Goal: Task Accomplishment & Management: Manage account settings

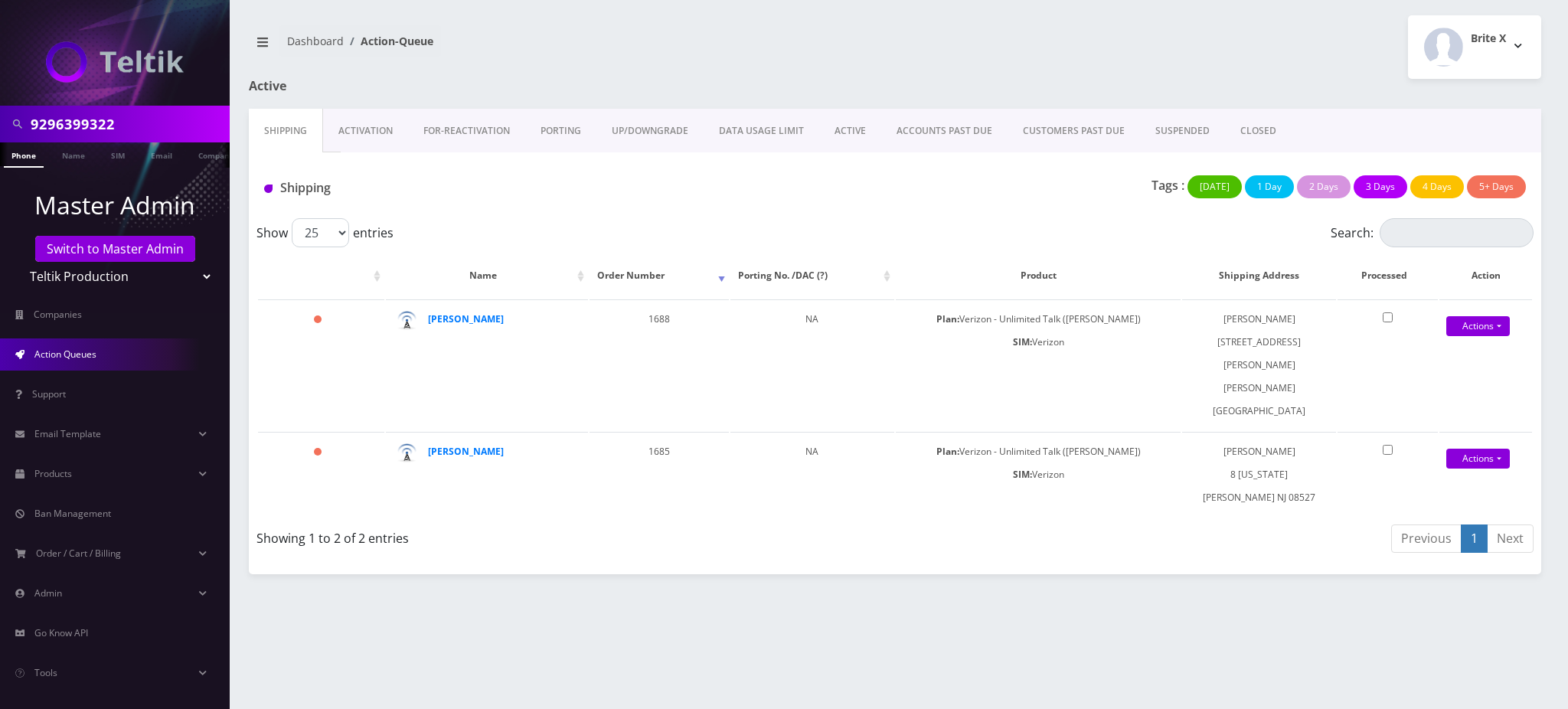
click at [82, 121] on input "9296399322" at bounding box center [128, 124] width 195 height 29
click at [84, 122] on input "9296399322" at bounding box center [128, 124] width 195 height 29
paste input "737337"
type input "9297373372"
click at [25, 158] on link "Phone" at bounding box center [24, 155] width 40 height 26
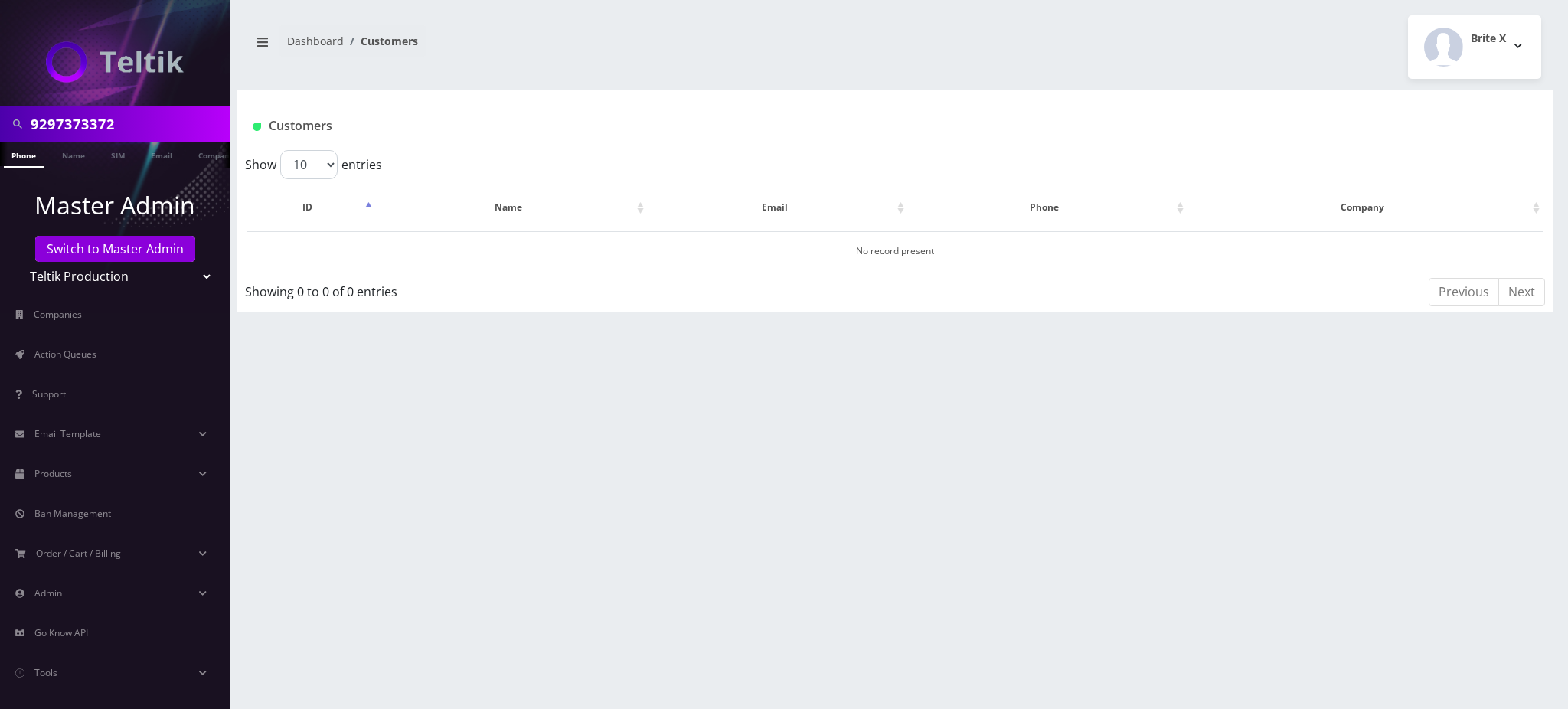
click at [9, 157] on li at bounding box center [7, 158] width 15 height 38
click at [89, 257] on link "Switch to Master Admin" at bounding box center [115, 249] width 160 height 26
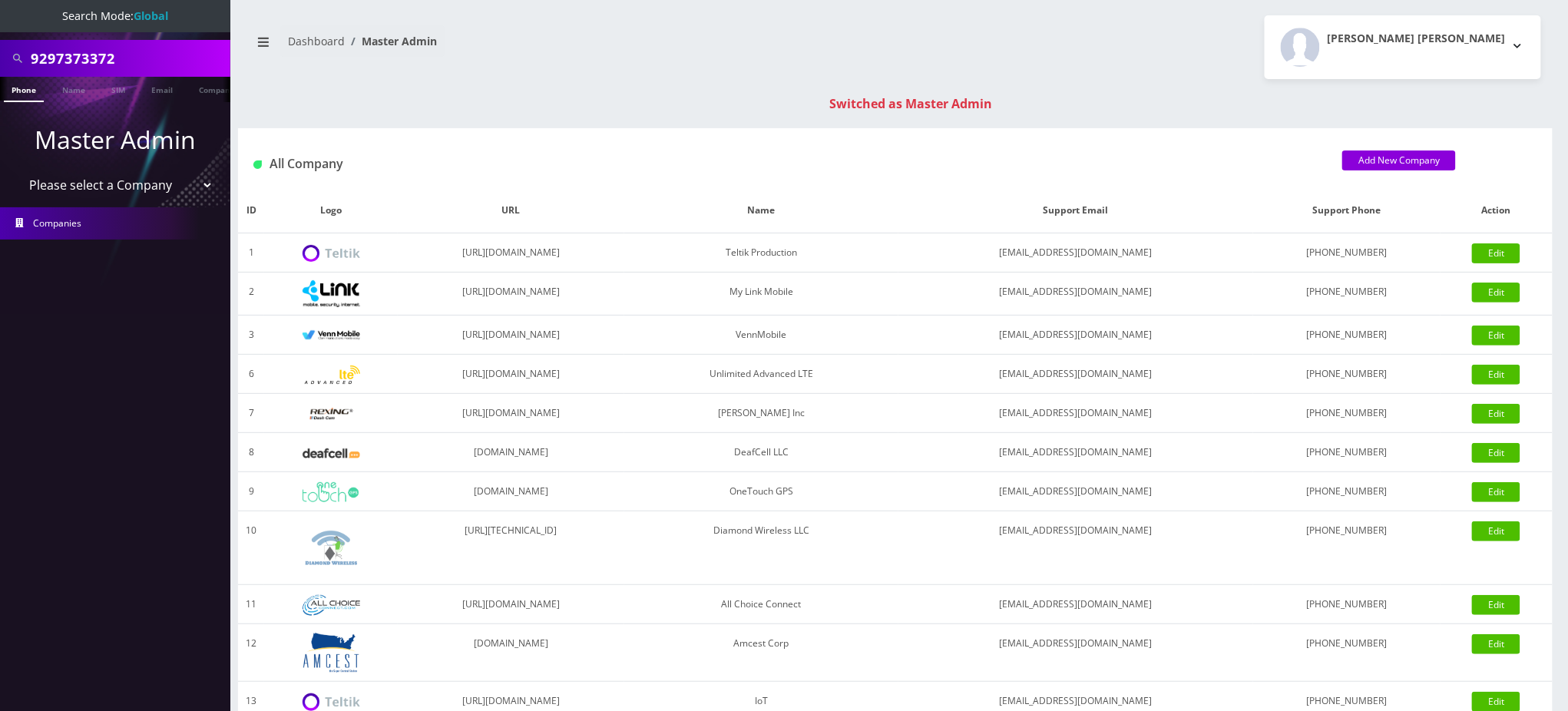
click at [17, 89] on link "Phone" at bounding box center [24, 90] width 40 height 26
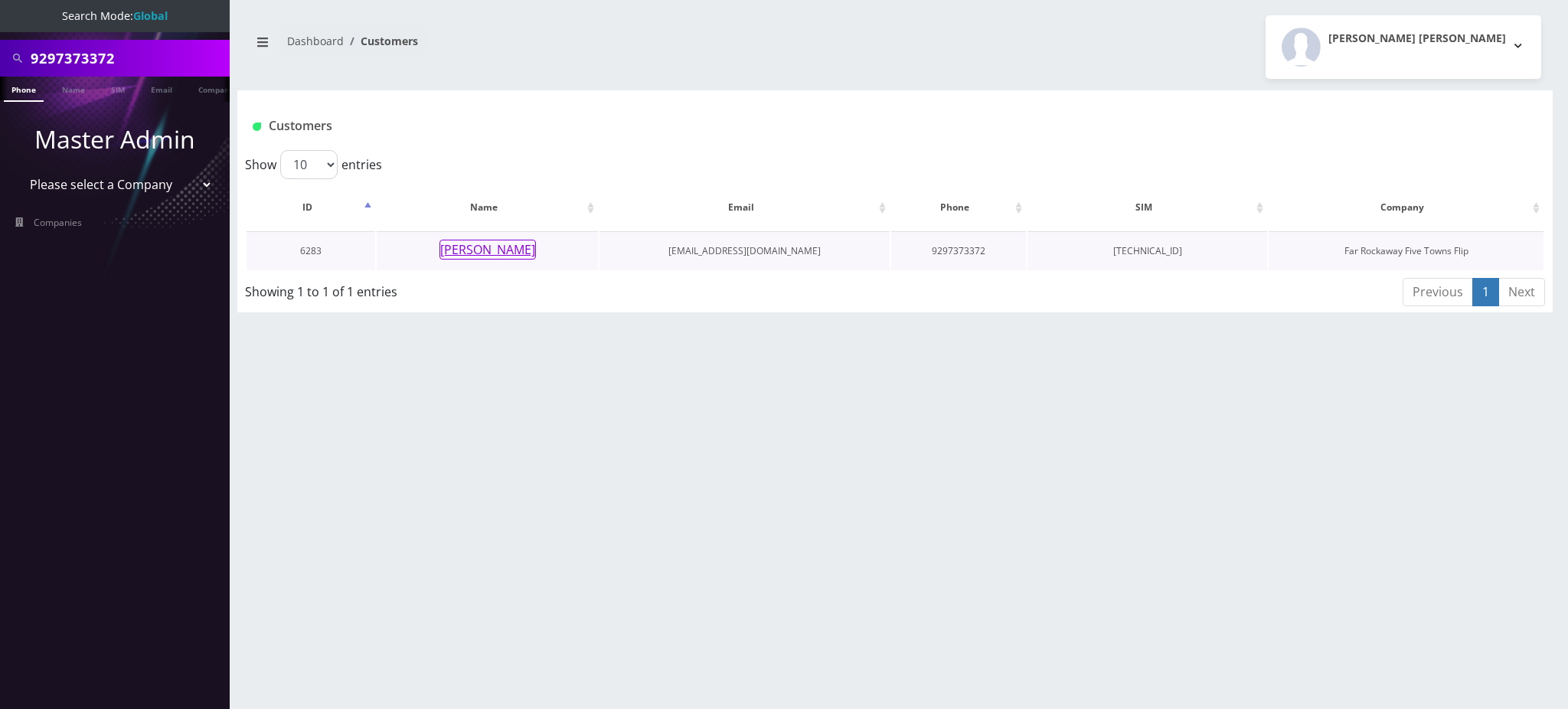
click at [498, 256] on button "adina hauptman" at bounding box center [487, 250] width 97 height 20
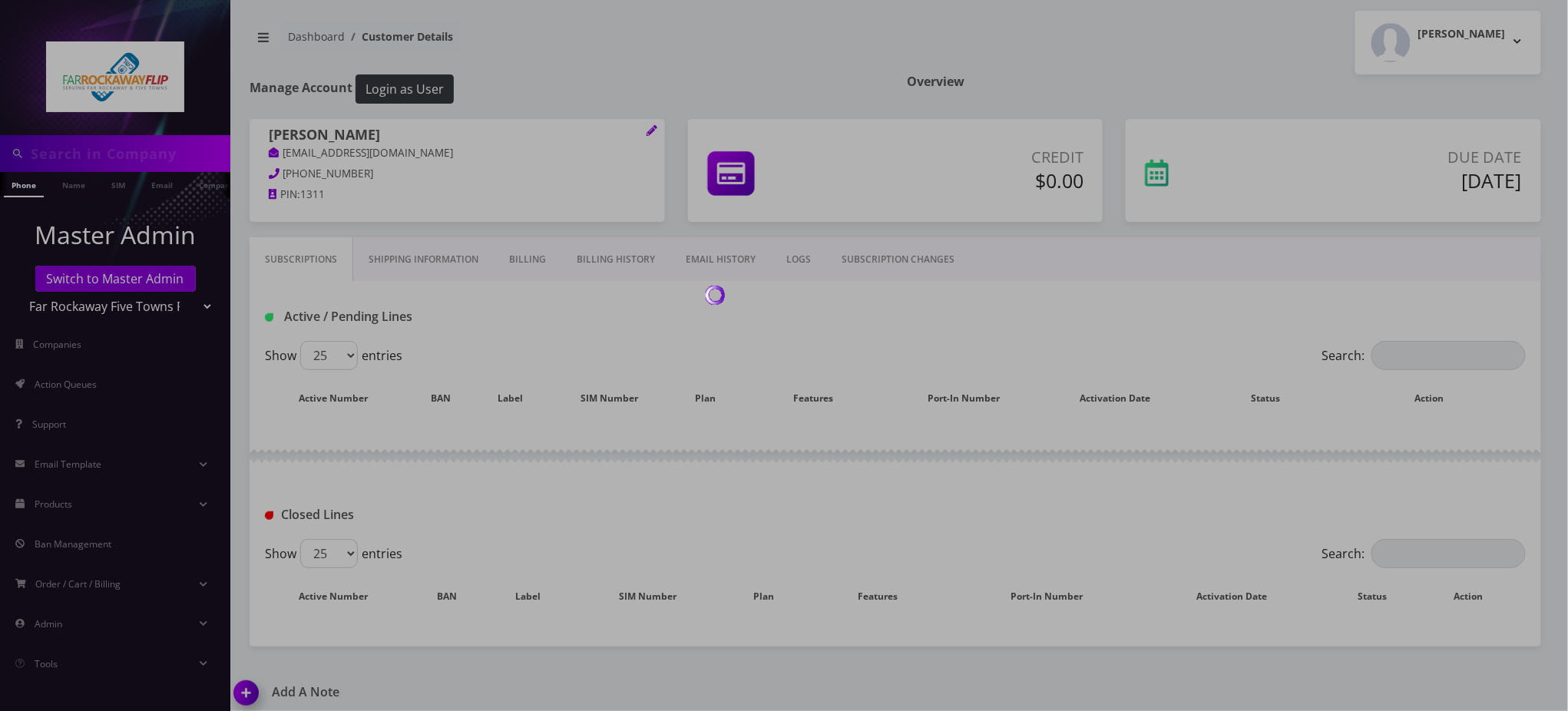
type input "9297373372"
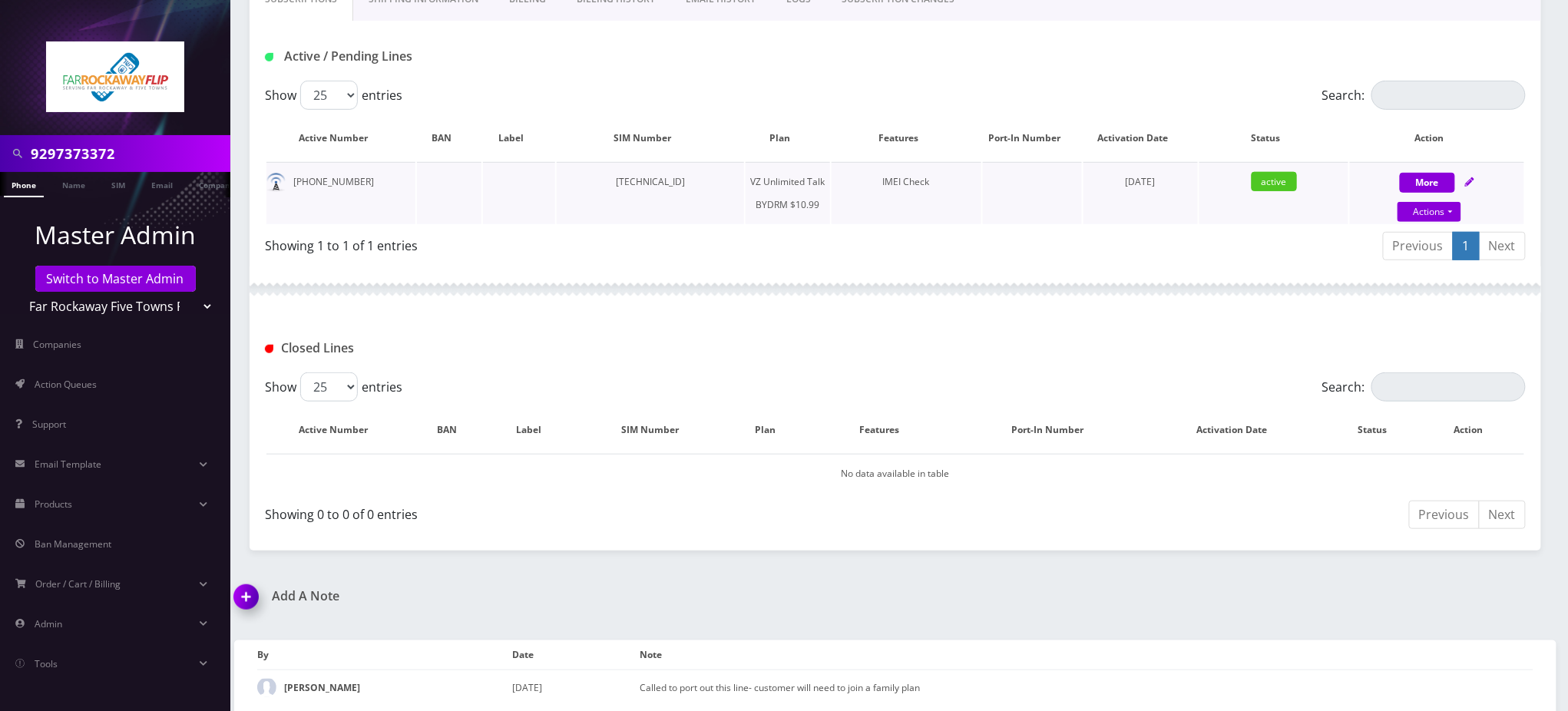
scroll to position [266, 0]
click at [241, 595] on img at bounding box center [249, 602] width 45 height 45
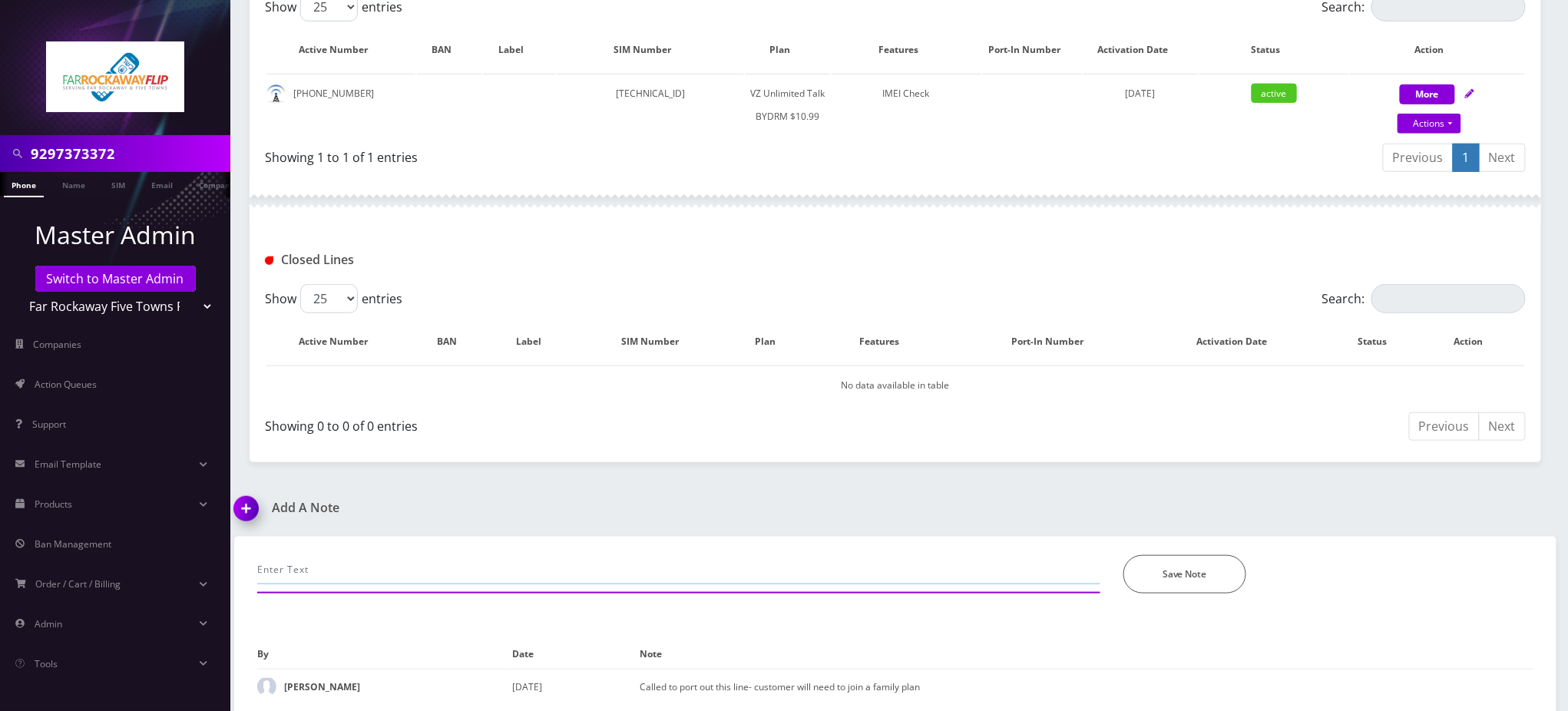
click at [364, 565] on input "text" at bounding box center [679, 570] width 843 height 29
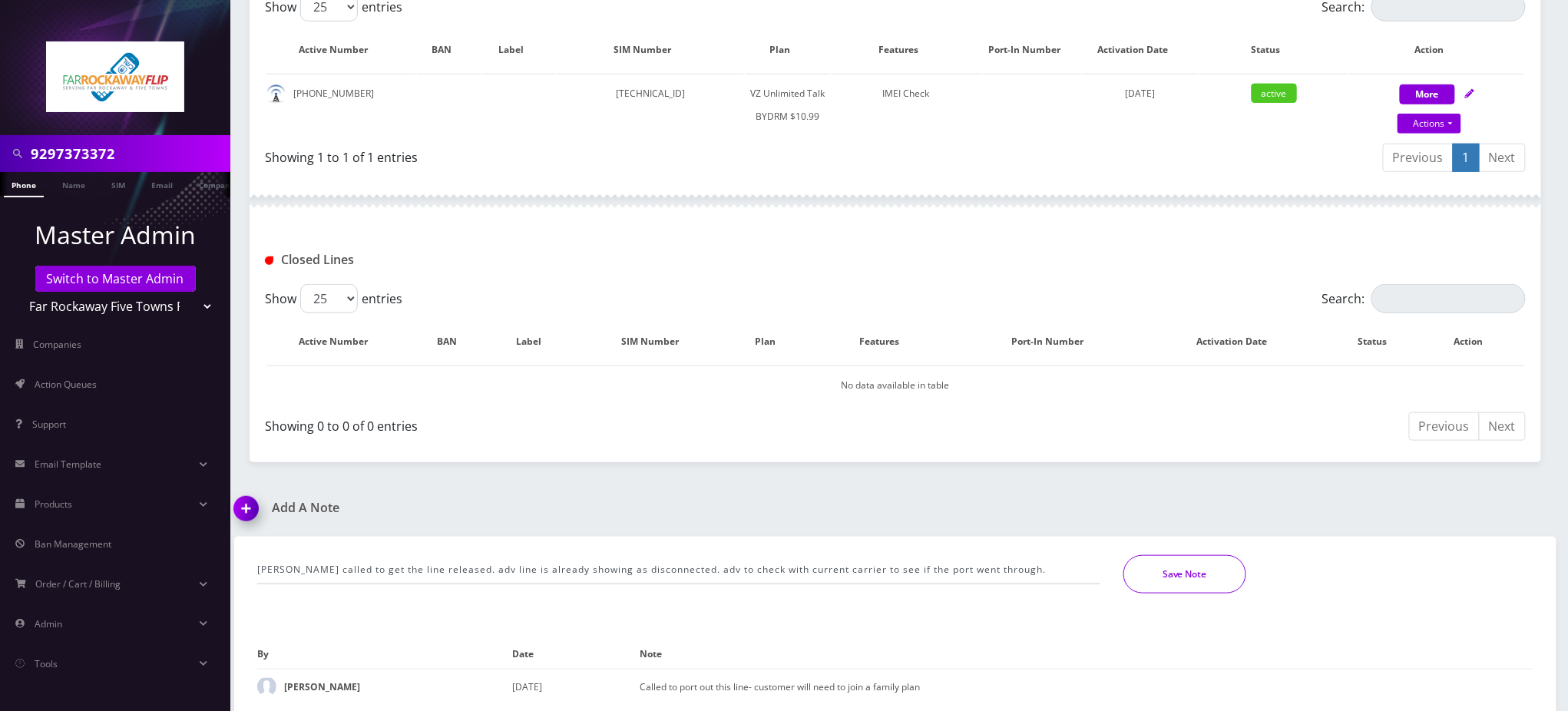
click at [1219, 565] on button "Save Note" at bounding box center [1184, 575] width 123 height 39
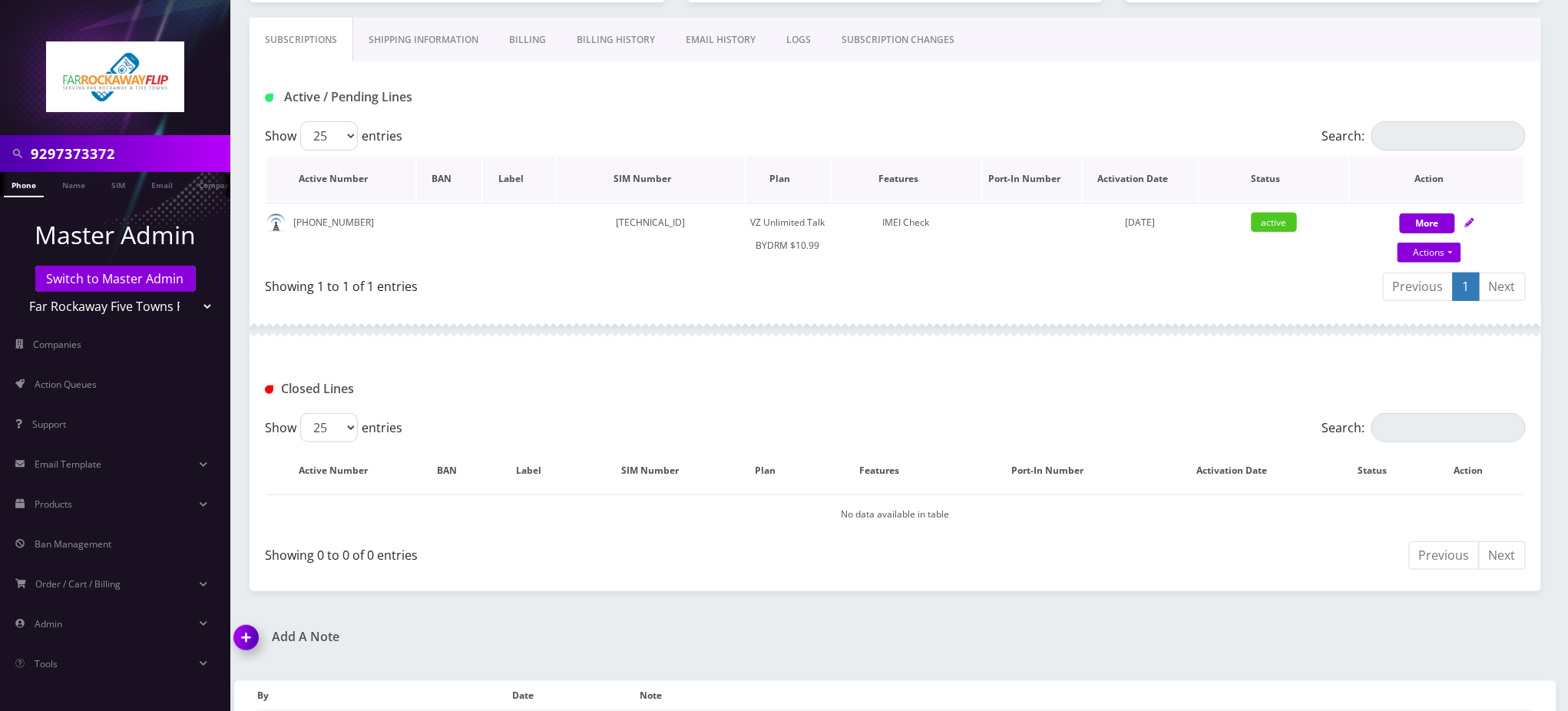
scroll to position [301, 0]
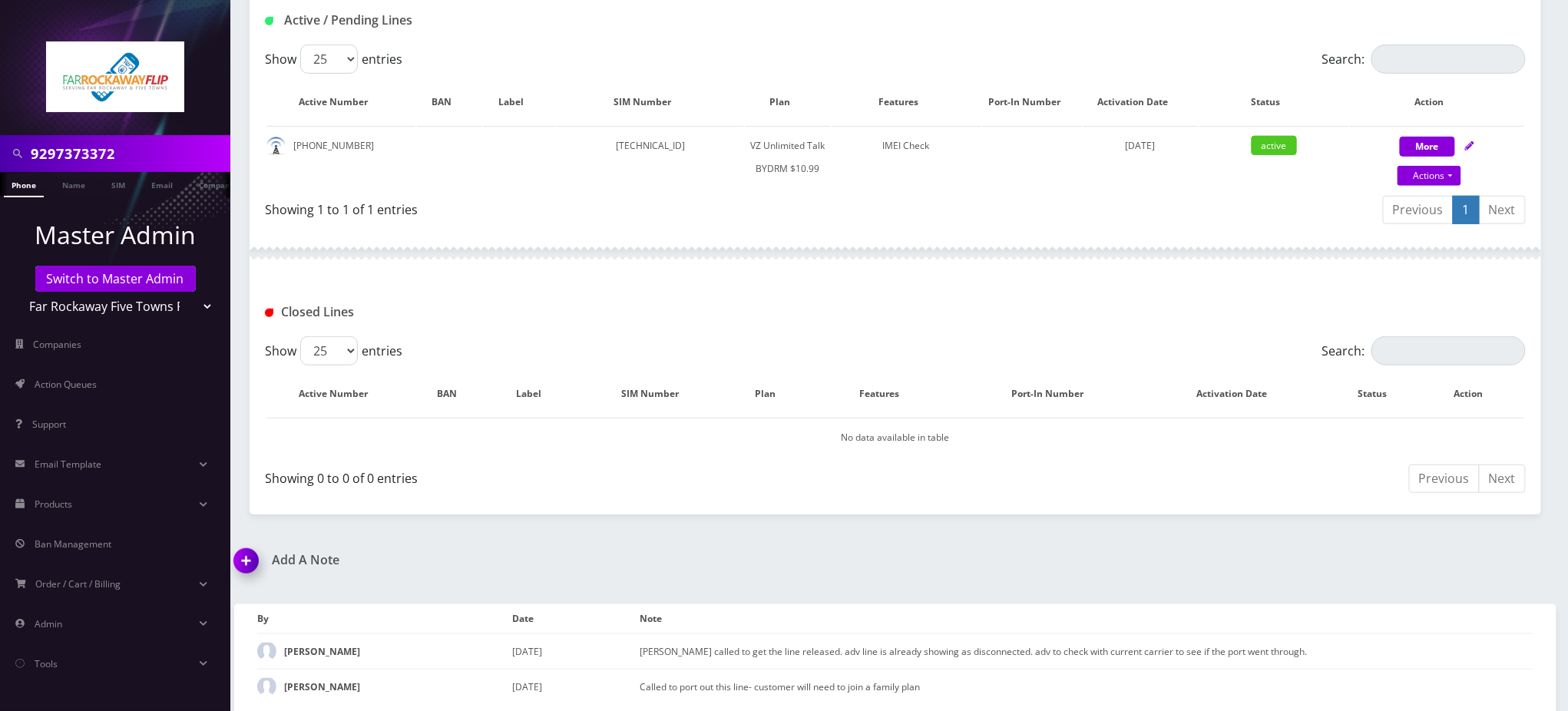
click at [246, 553] on img at bounding box center [249, 567] width 45 height 45
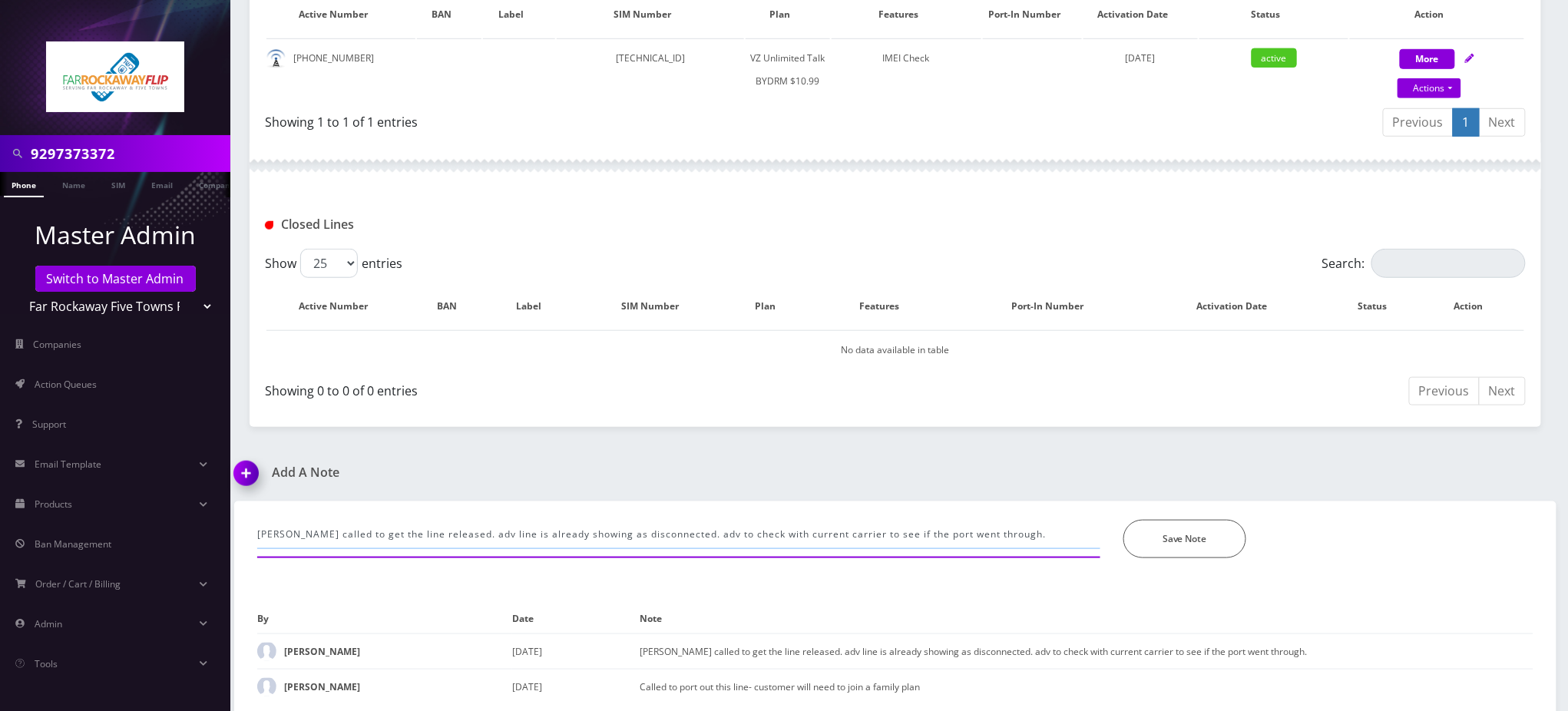
click at [375, 531] on input "Jacob called to get the line released. adv line is already showing as disconnec…" at bounding box center [679, 534] width 843 height 29
click at [376, 529] on input "Jacob called to get the line released. adv line is already showing as disconnec…" at bounding box center [679, 534] width 843 height 29
type input "selectel confirmed that the line has been ported out. closing line now"
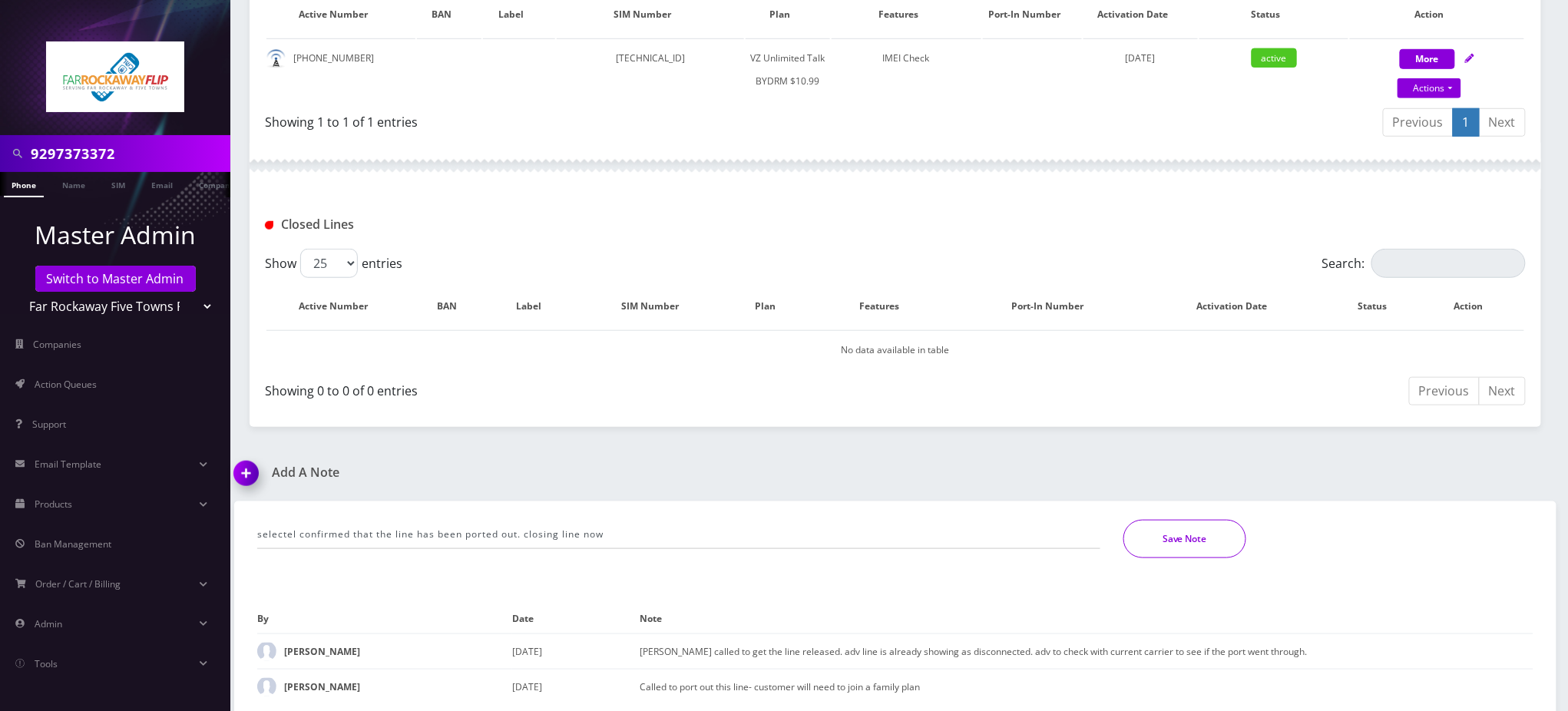
click at [1195, 530] on button "Save Note" at bounding box center [1184, 539] width 123 height 39
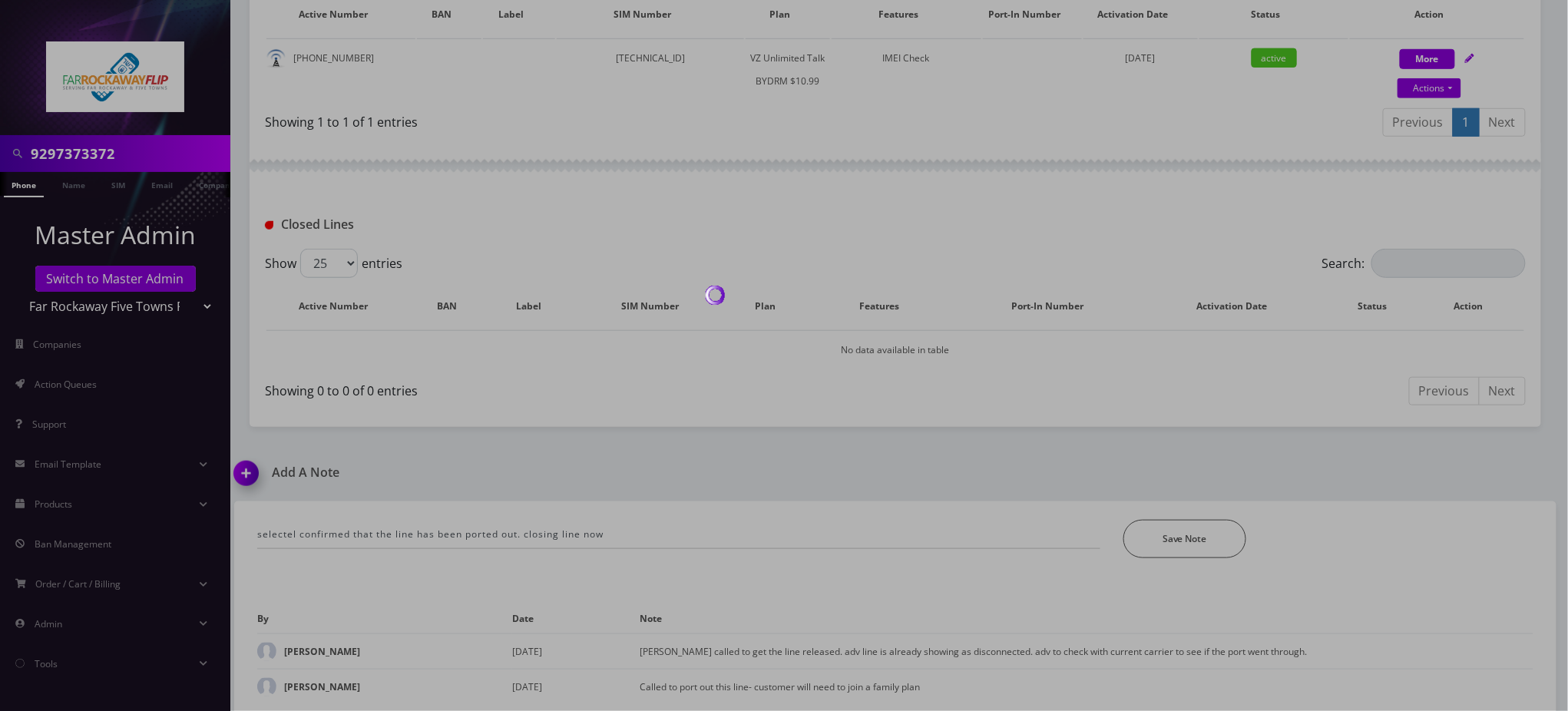
scroll to position [336, 0]
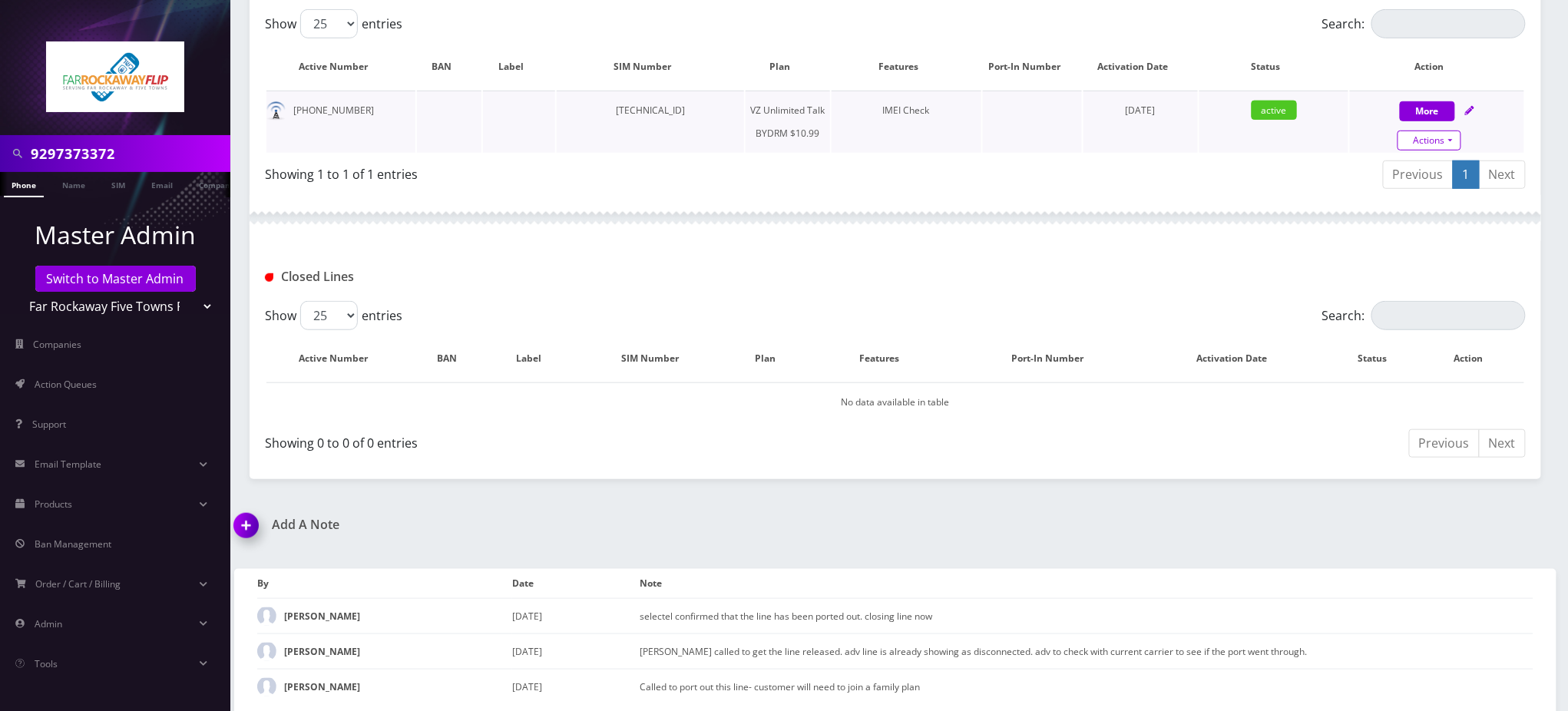
click at [1453, 134] on link "Actions" at bounding box center [1429, 140] width 63 height 20
select select "469"
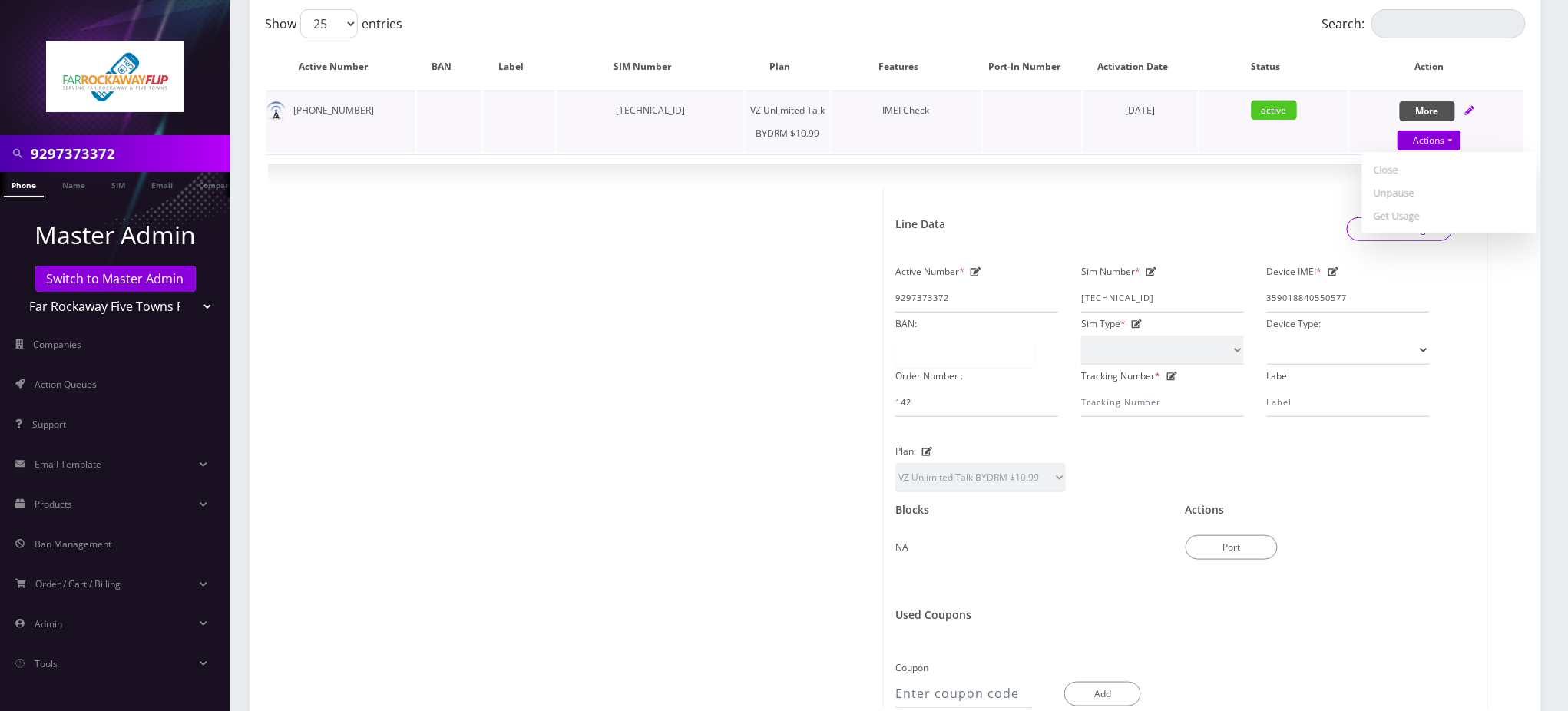
drag, startPoint x: 1439, startPoint y: 111, endPoint x: 1379, endPoint y: 119, distance: 60.5
click at [1379, 119] on div "More Actions Suspend Close Unpause Get Usage Confirm" at bounding box center [1437, 121] width 174 height 46
select select "469"
click at [1420, 138] on link "Actions" at bounding box center [1429, 140] width 63 height 20
click at [1399, 166] on link "Close" at bounding box center [1449, 169] width 174 height 23
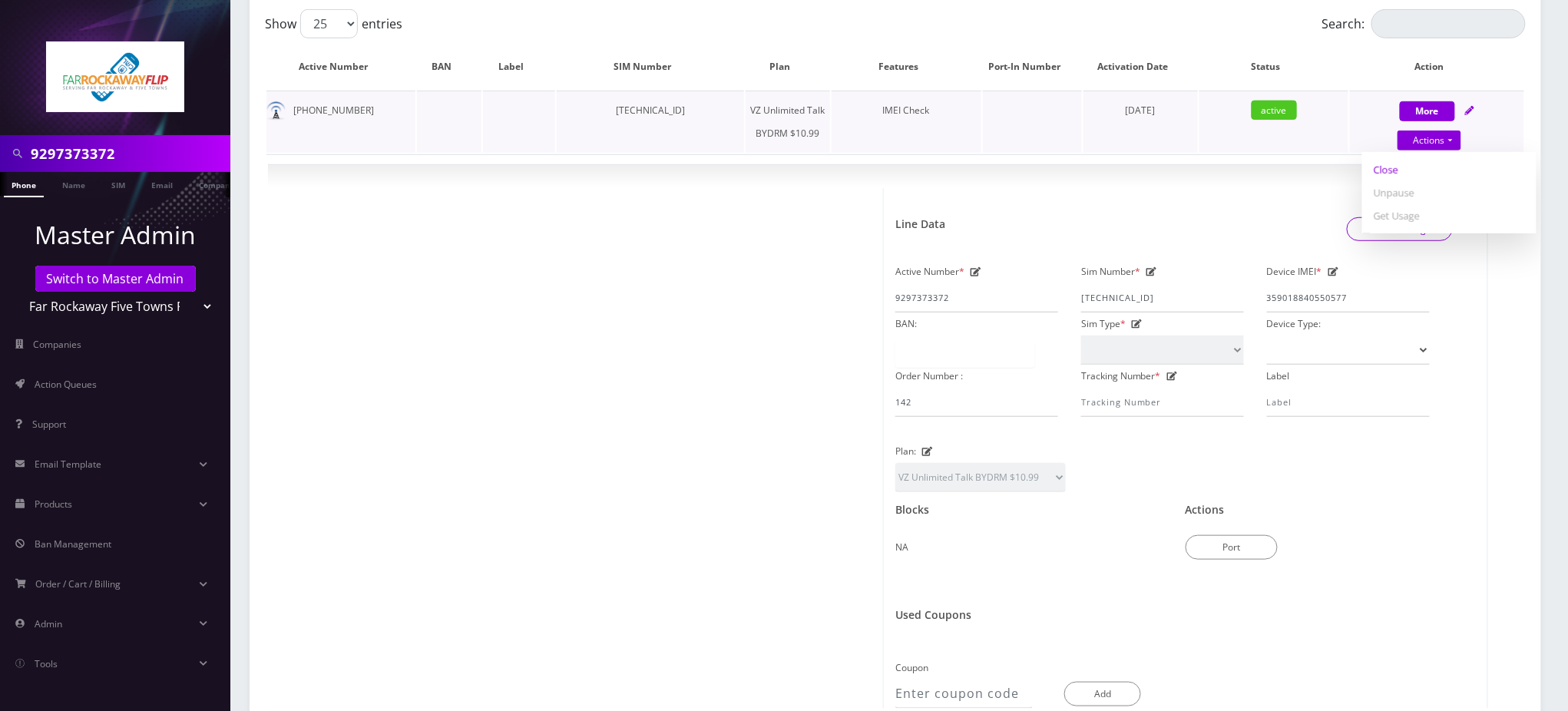
type input "08/11/2025"
select select "469"
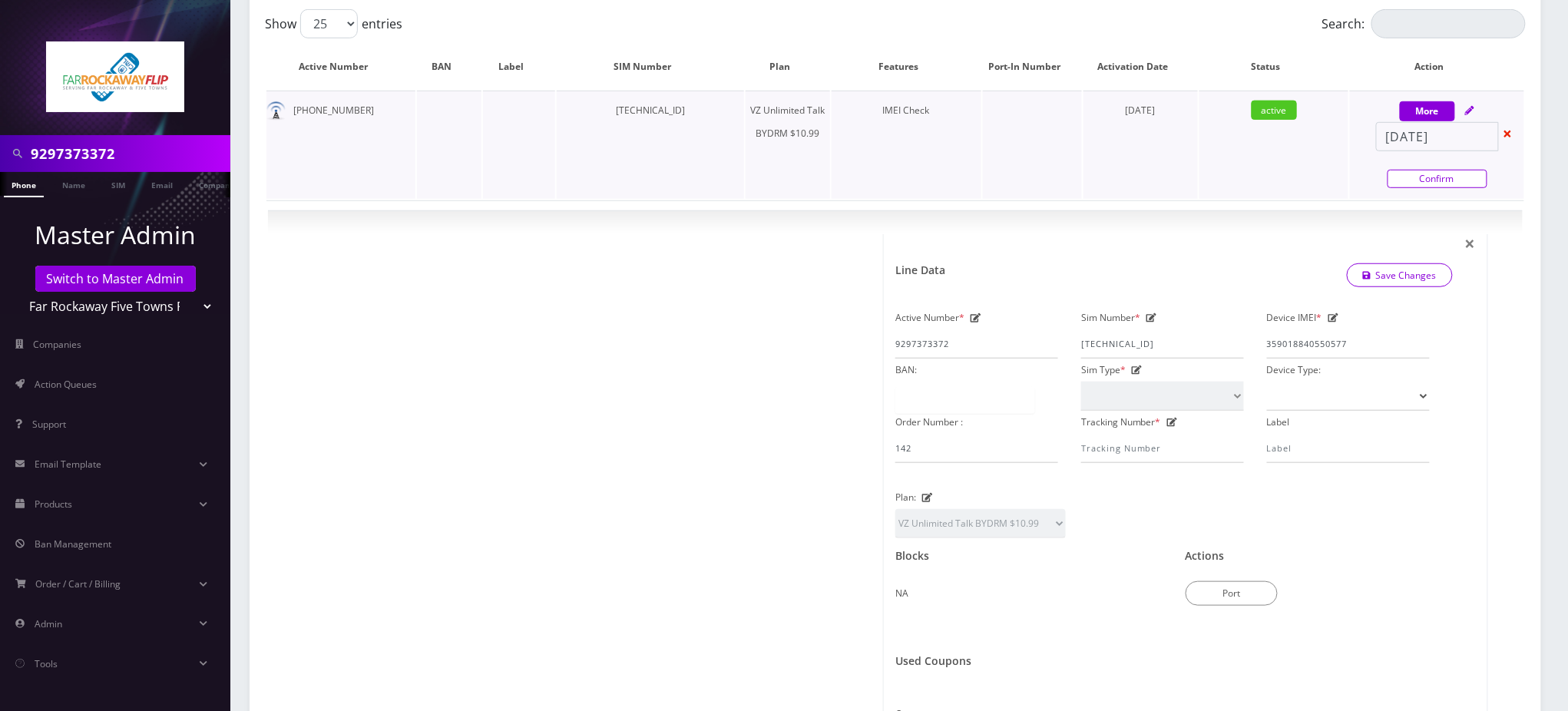
click at [1435, 178] on link "Confirm" at bounding box center [1437, 179] width 100 height 18
select select "469"
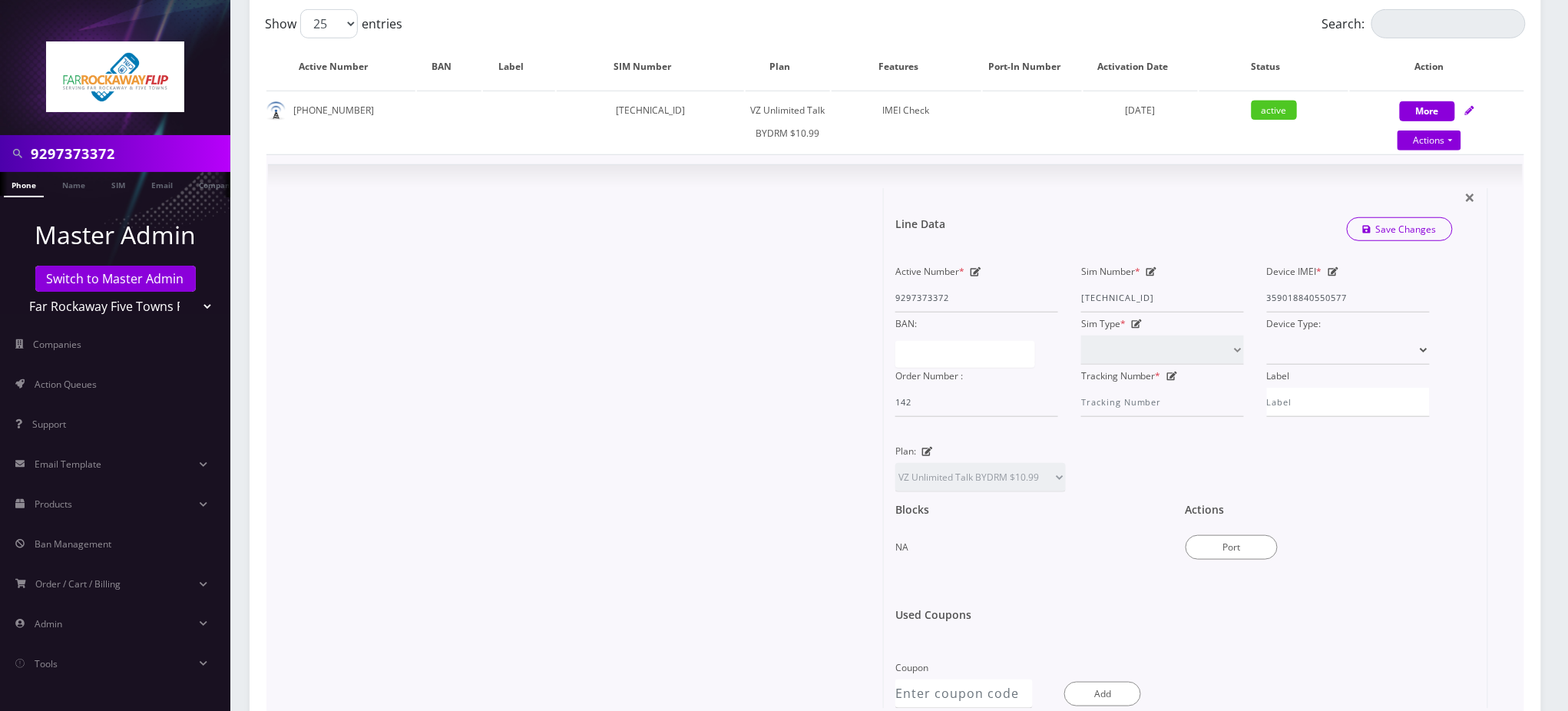
click at [587, 281] on div at bounding box center [581, 448] width 604 height 521
click at [1478, 197] on div "× Line Data Save Changes Active Number * 9297373372 Sim Number * 89148000010413…" at bounding box center [1186, 448] width 604 height 521
click at [1470, 193] on span "×" at bounding box center [1470, 197] width 10 height 26
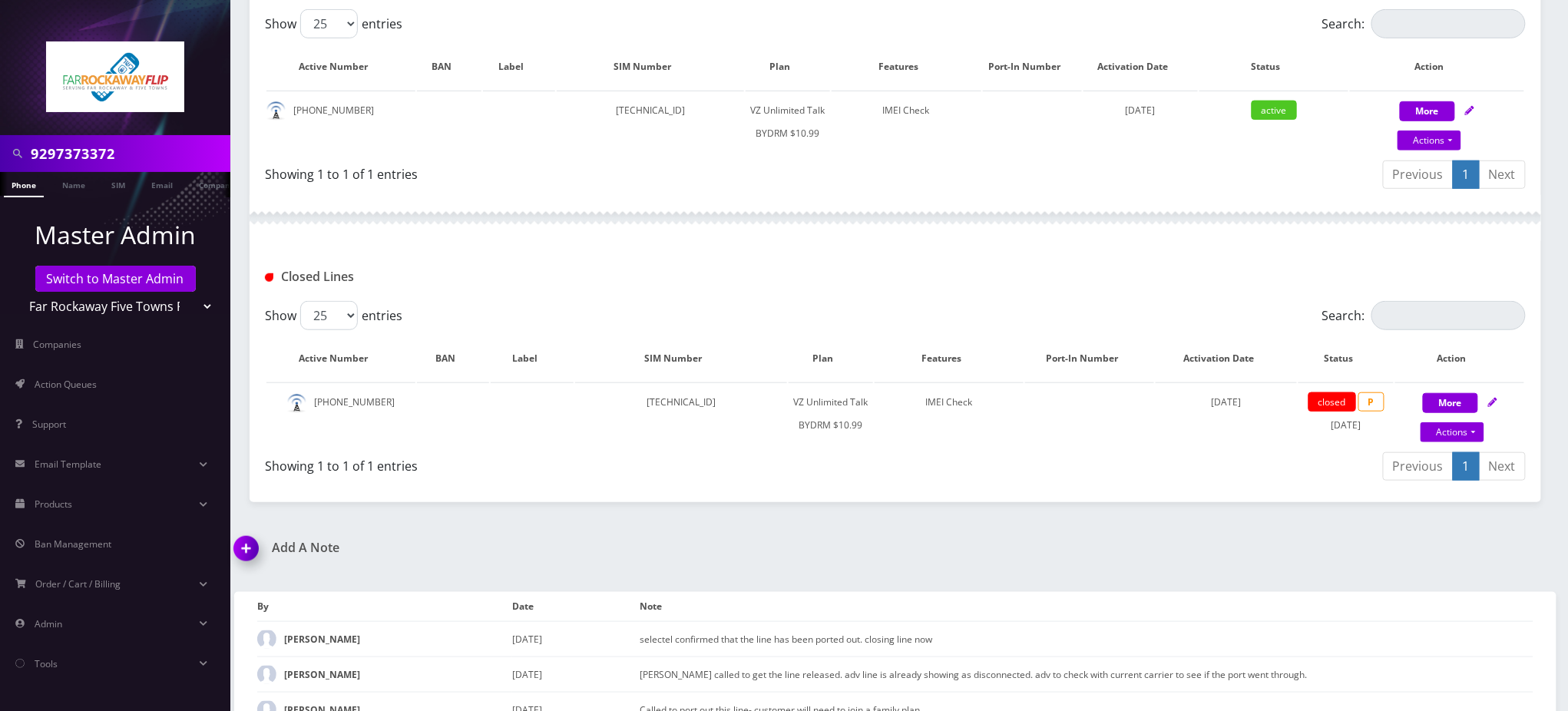
click at [640, 201] on div at bounding box center [896, 217] width 1292 height 46
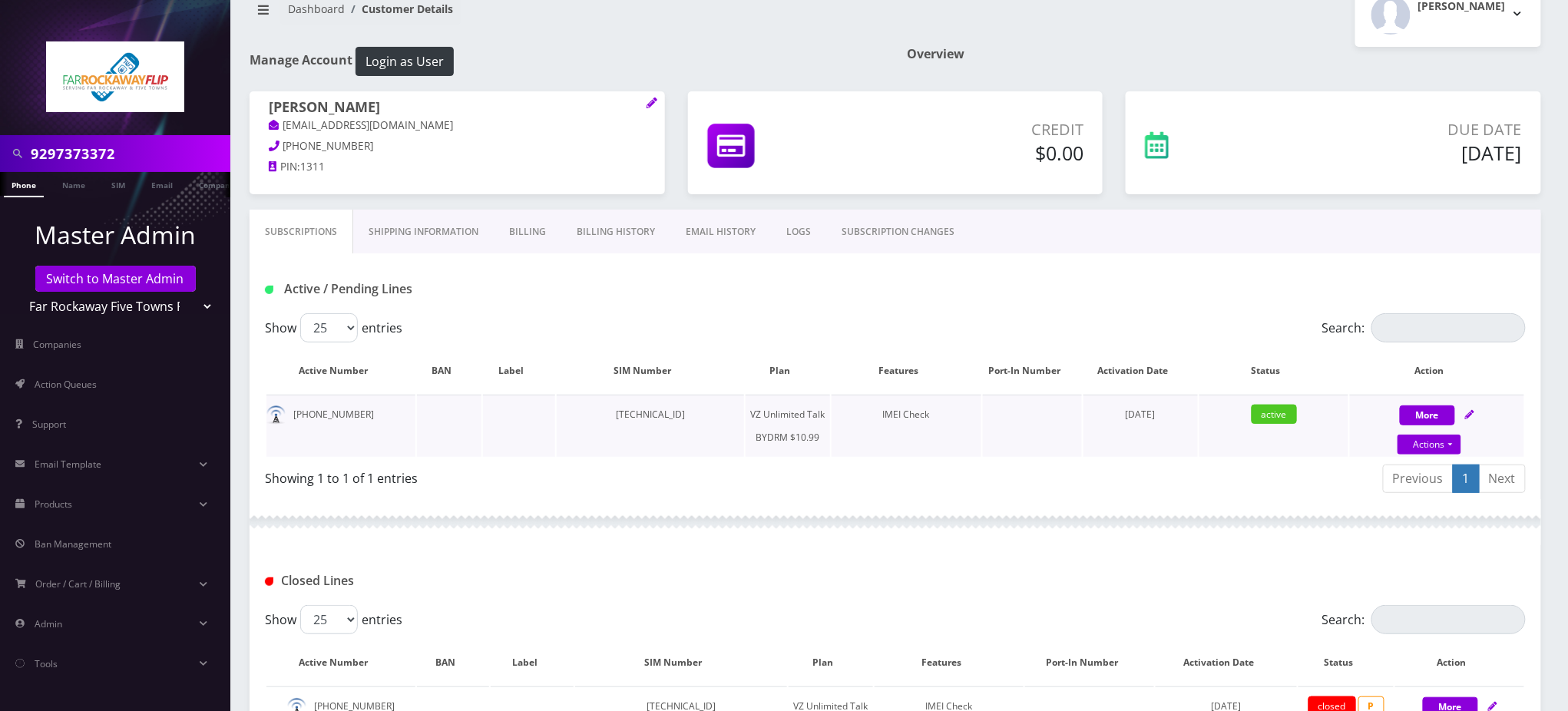
scroll to position [29, 0]
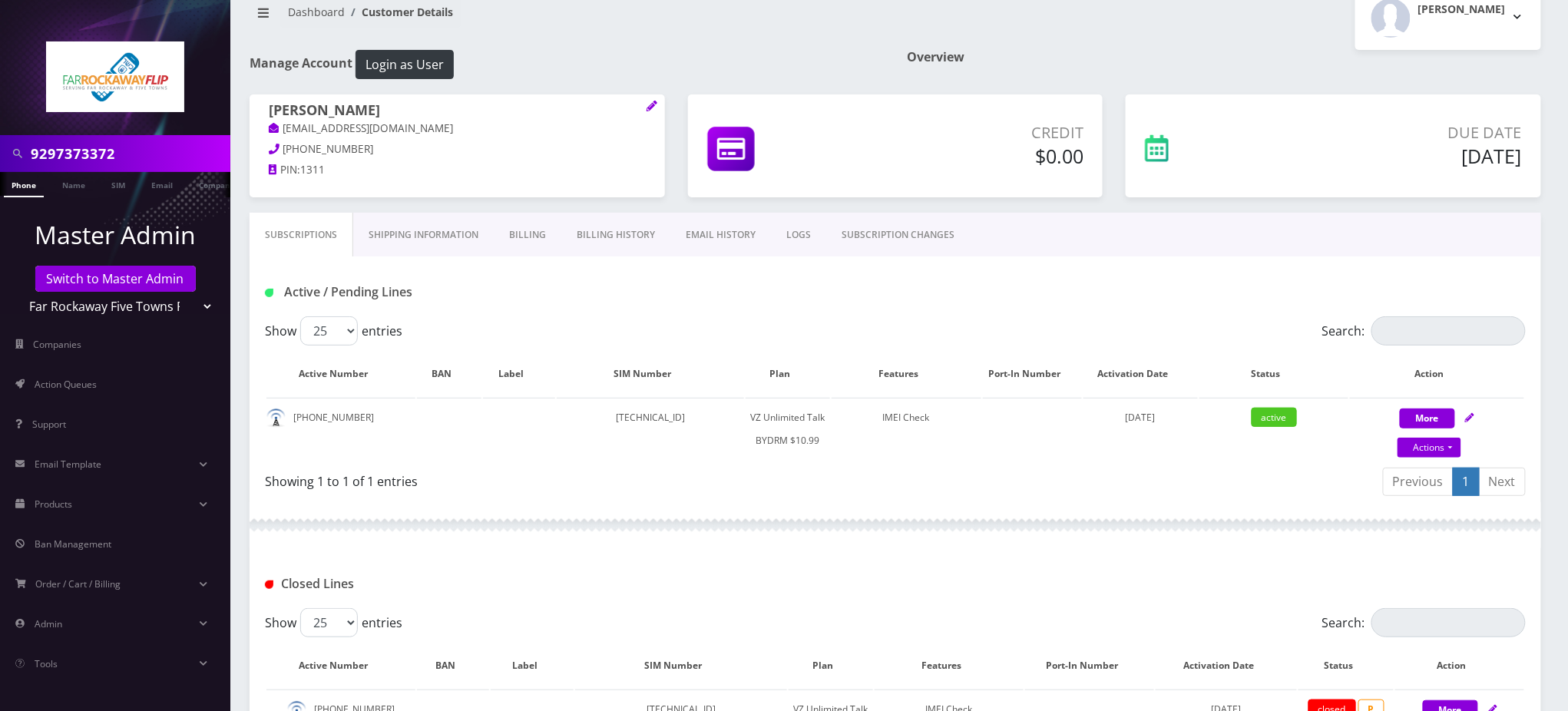
click at [27, 185] on link "Phone" at bounding box center [24, 185] width 40 height 26
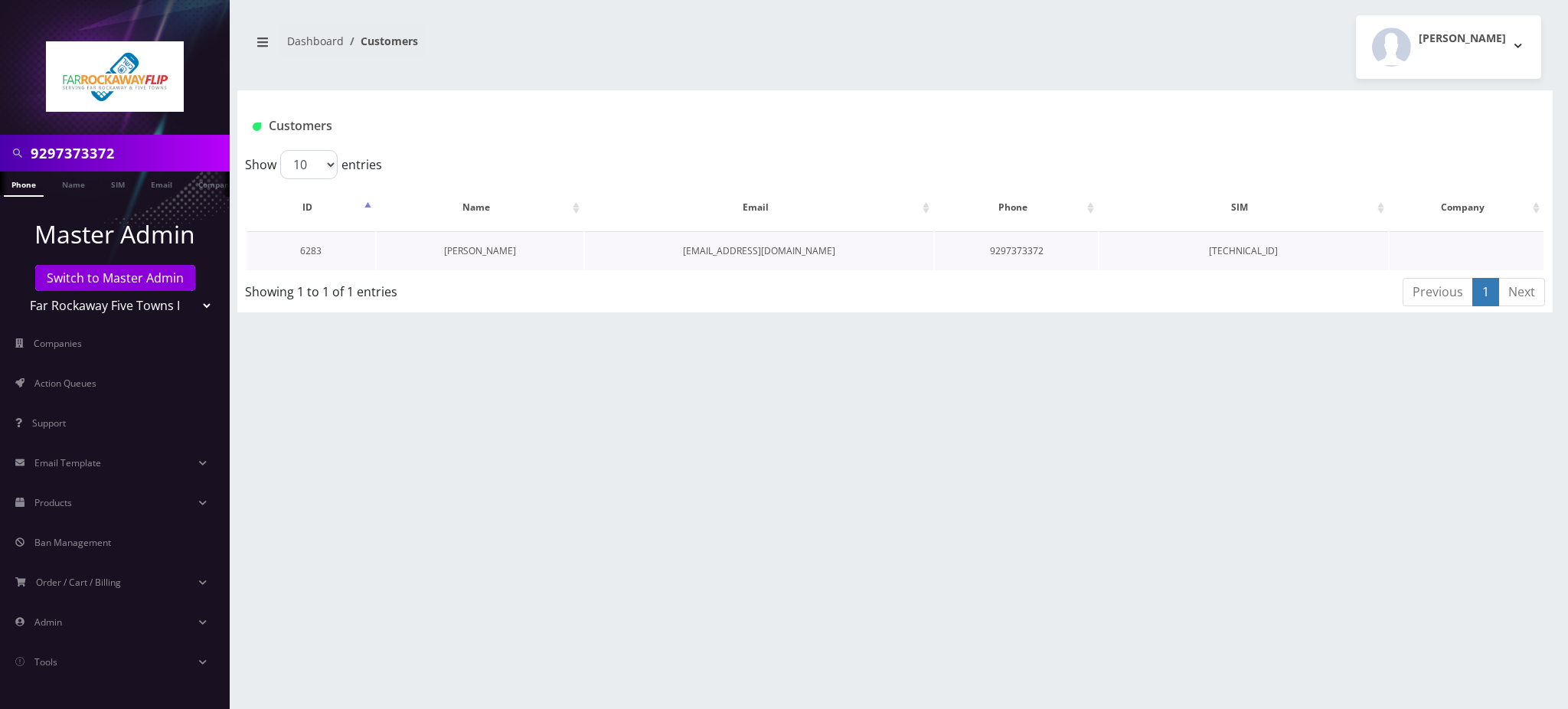
click at [502, 244] on link "[PERSON_NAME]" at bounding box center [480, 250] width 72 height 13
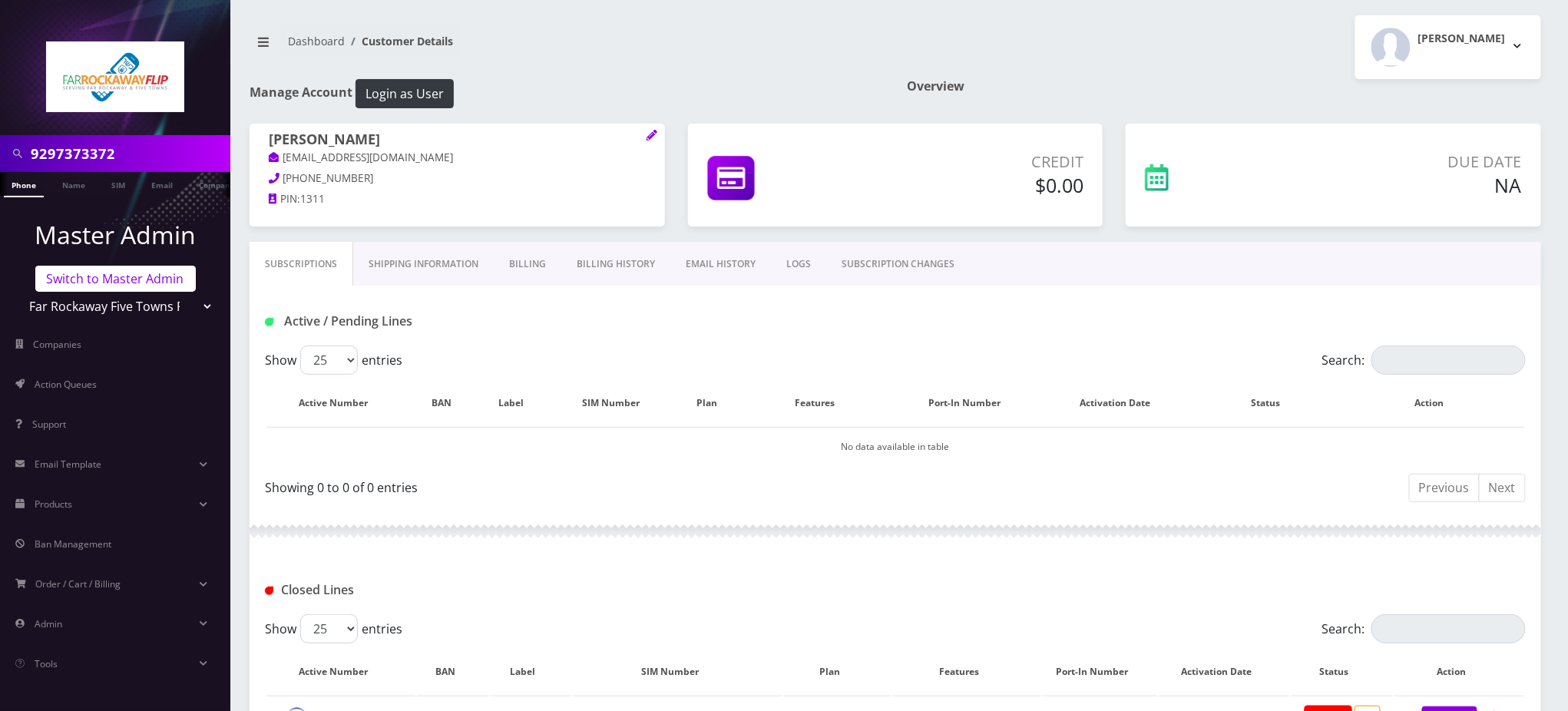
click at [152, 282] on link "Switch to Master Admin" at bounding box center [116, 278] width 160 height 26
click at [125, 279] on link "Switch to Master Admin" at bounding box center [116, 278] width 160 height 26
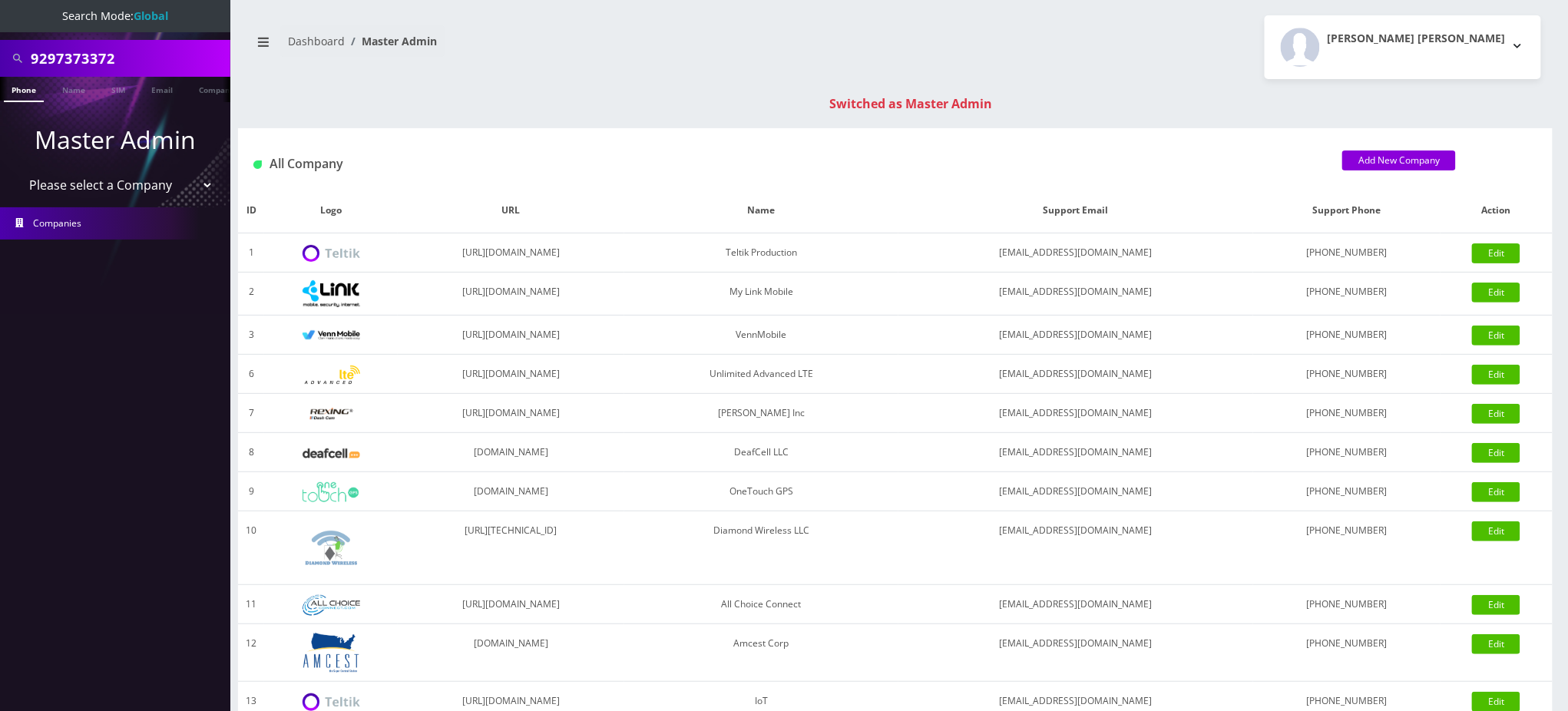
click at [0, 48] on div "9297373372" at bounding box center [115, 59] width 230 height 37
paste input "[EMAIL_ADDRESS][DOMAIN_NAME]"
type input "[EMAIL_ADDRESS][DOMAIN_NAME]"
click at [152, 92] on link "Email" at bounding box center [155, 90] width 37 height 26
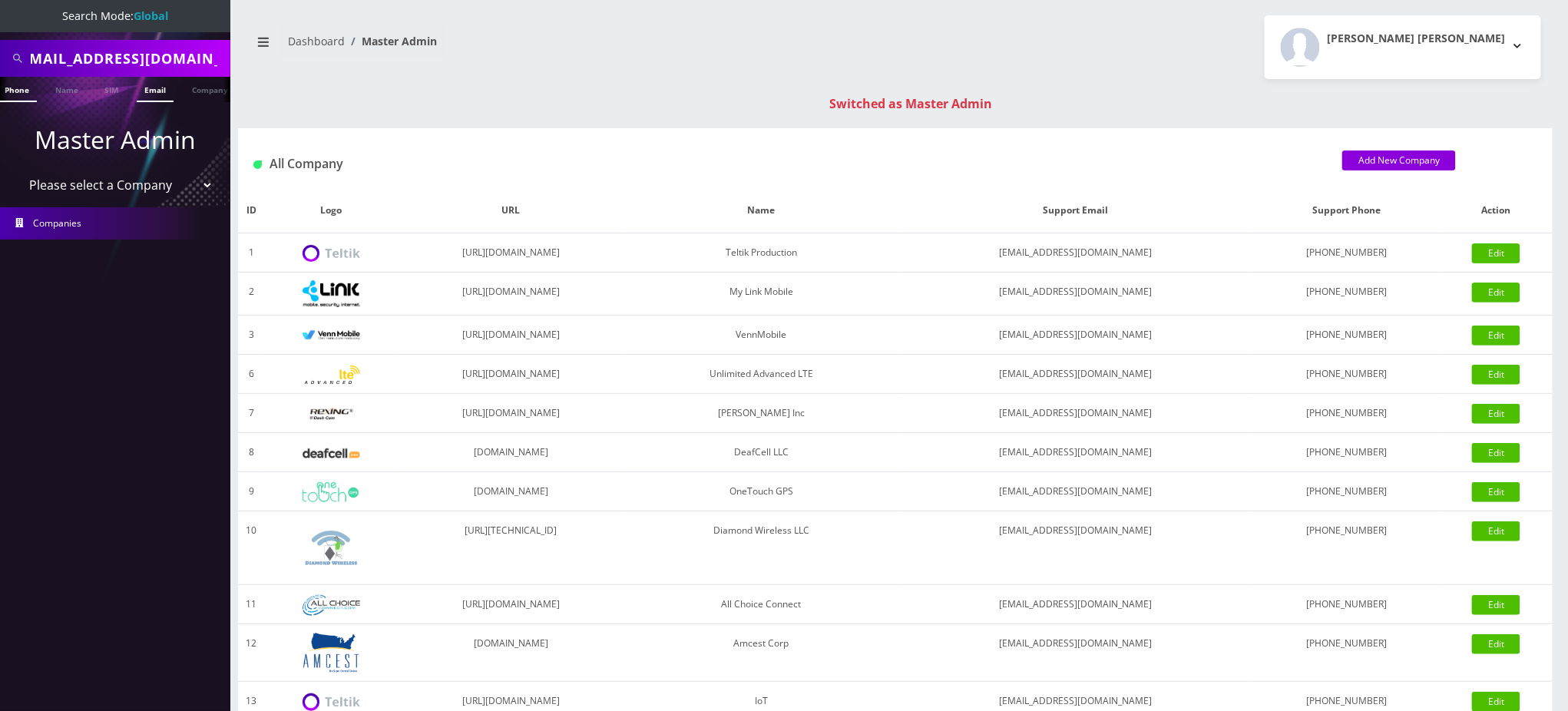
scroll to position [0, 0]
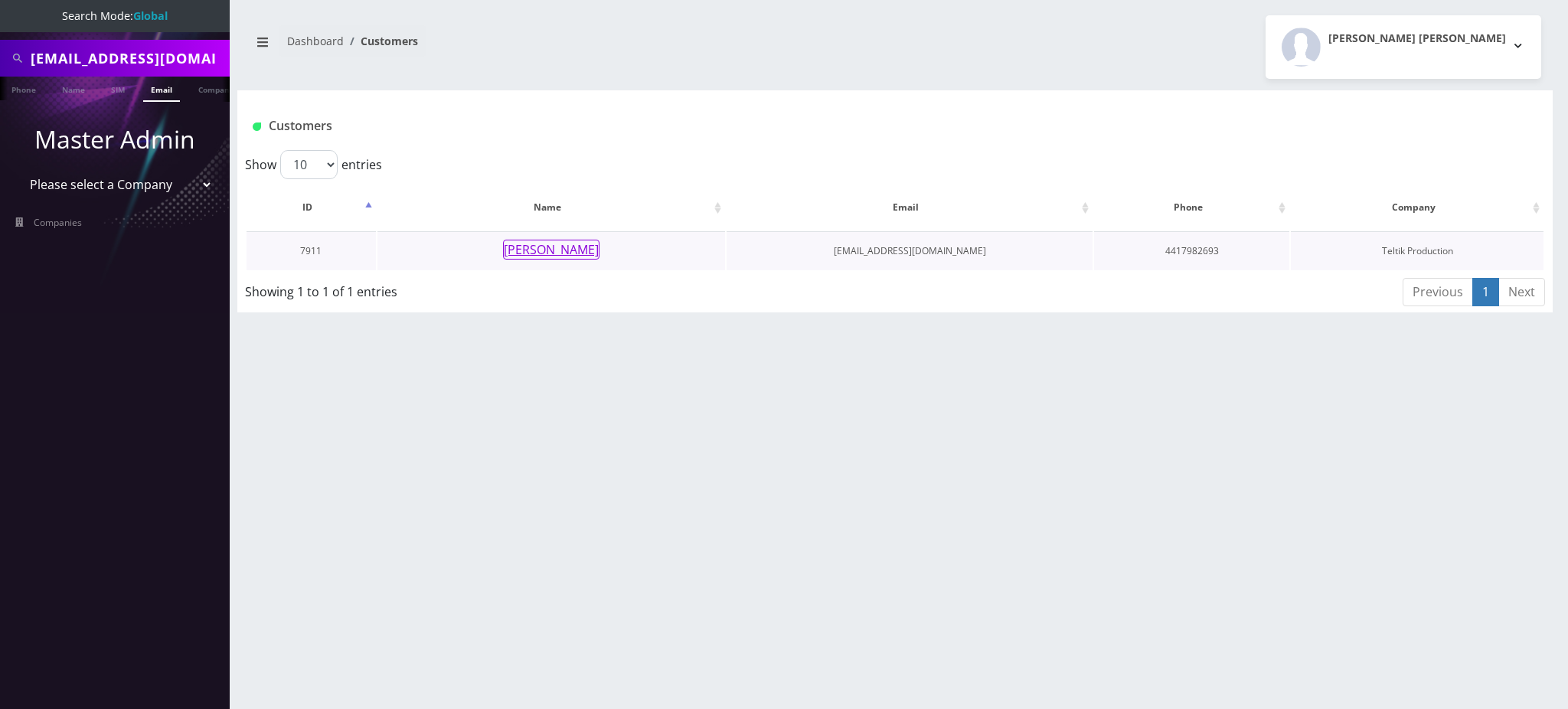
click at [554, 252] on button "[PERSON_NAME]" at bounding box center [551, 250] width 97 height 20
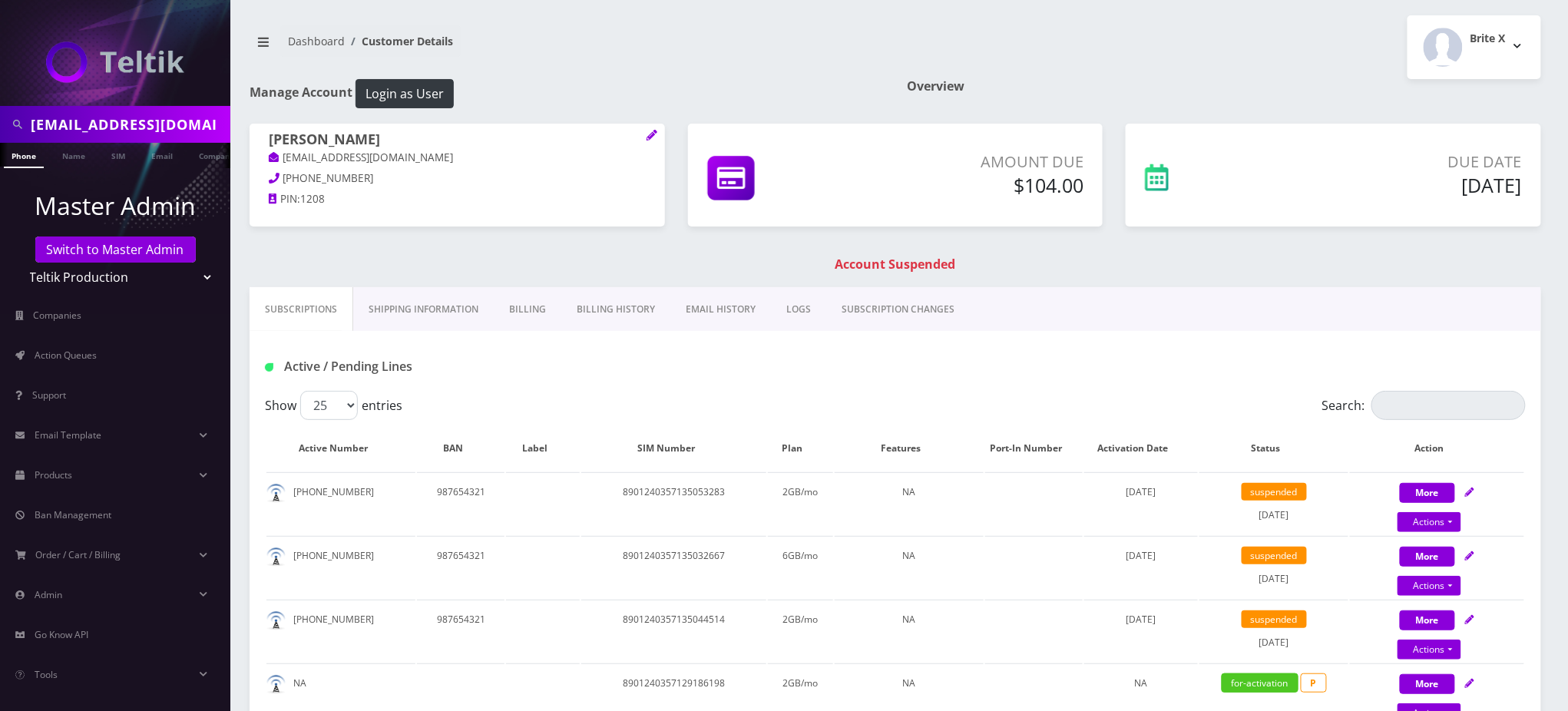
click at [555, 255] on div "rochel Shvarzbord rcshvartzbord@gmail.com 441-798-2693 PIN: 1208 Amount Due $10…" at bounding box center [896, 205] width 1315 height 164
click at [26, 156] on link "Phone" at bounding box center [24, 156] width 40 height 26
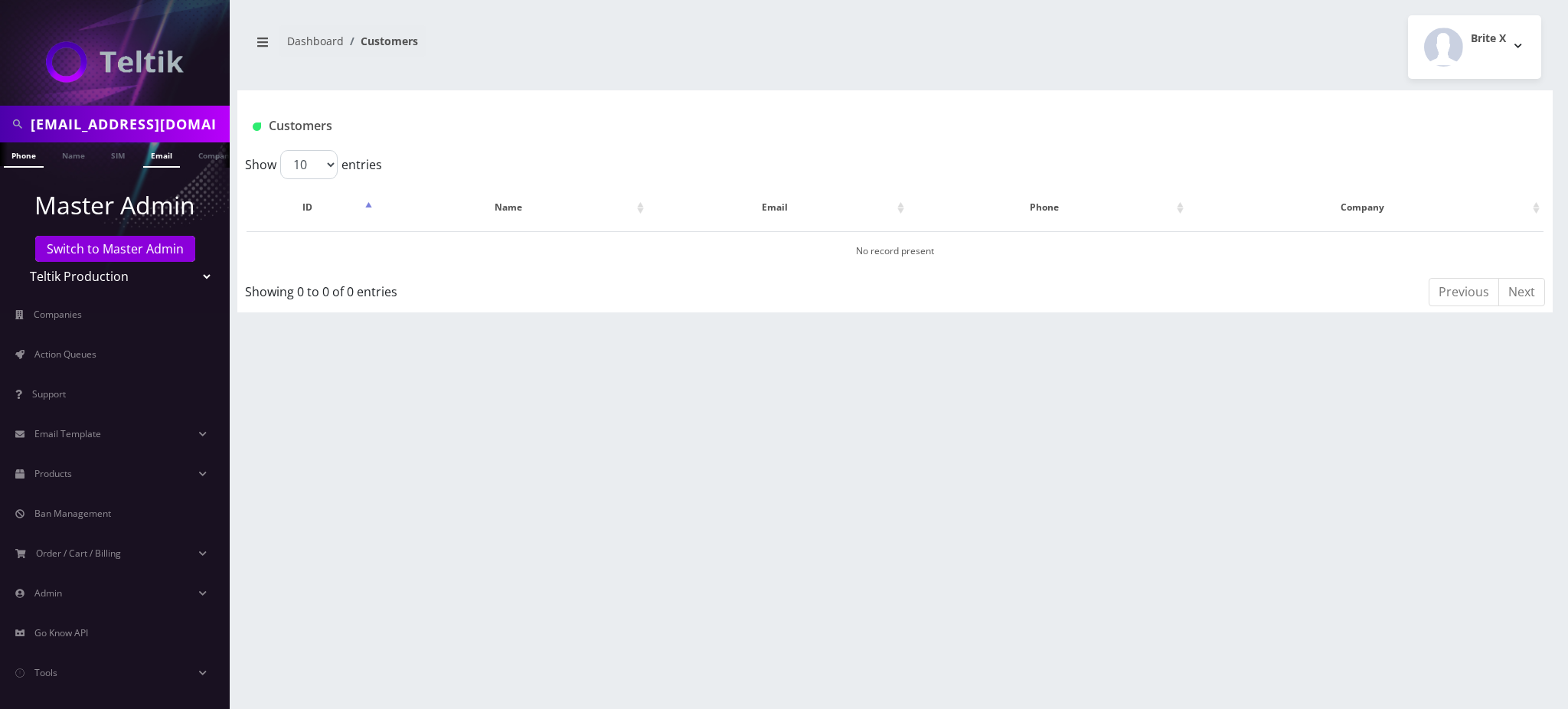
click at [161, 158] on link "Email" at bounding box center [162, 155] width 37 height 26
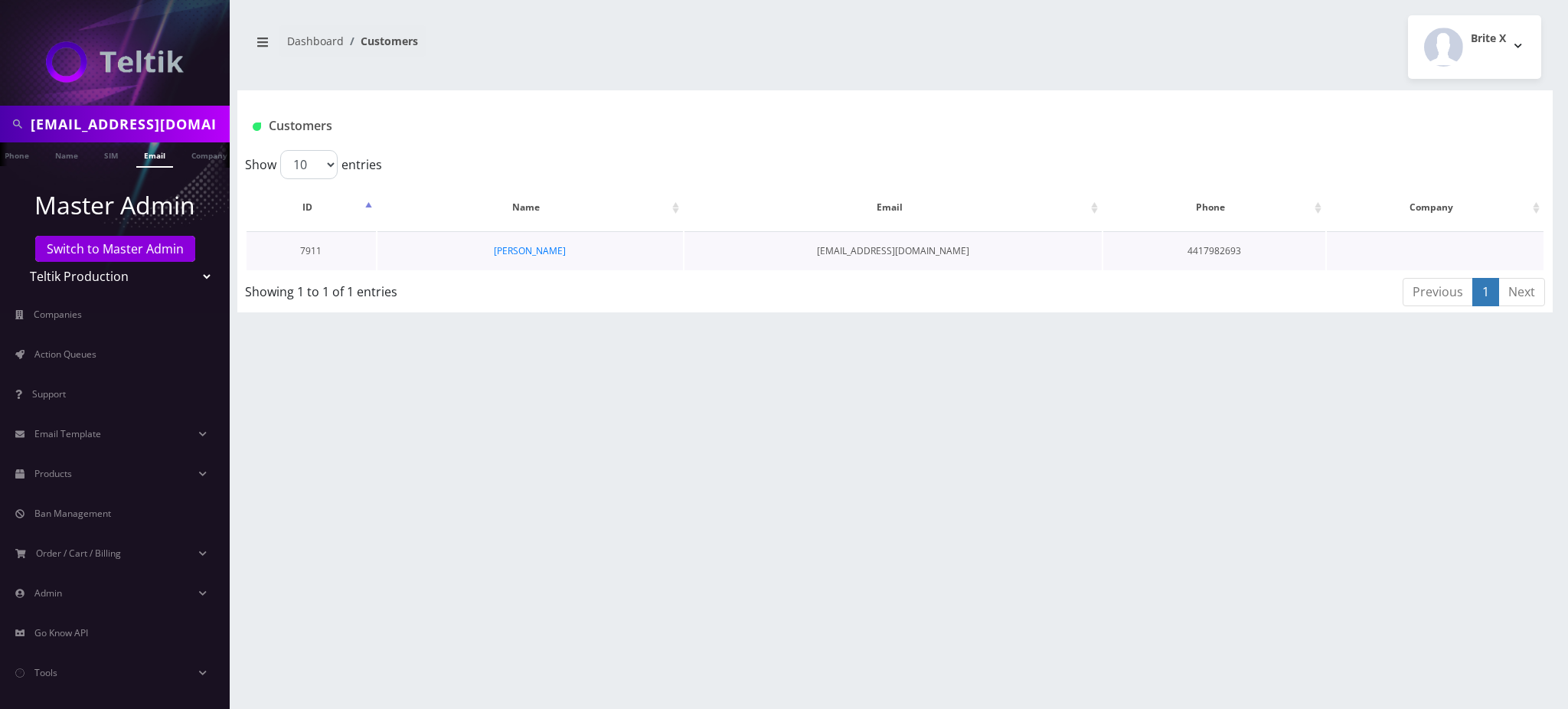
click at [523, 256] on td "[PERSON_NAME]" at bounding box center [530, 250] width 306 height 39
click at [523, 255] on link "[PERSON_NAME]" at bounding box center [530, 250] width 72 height 13
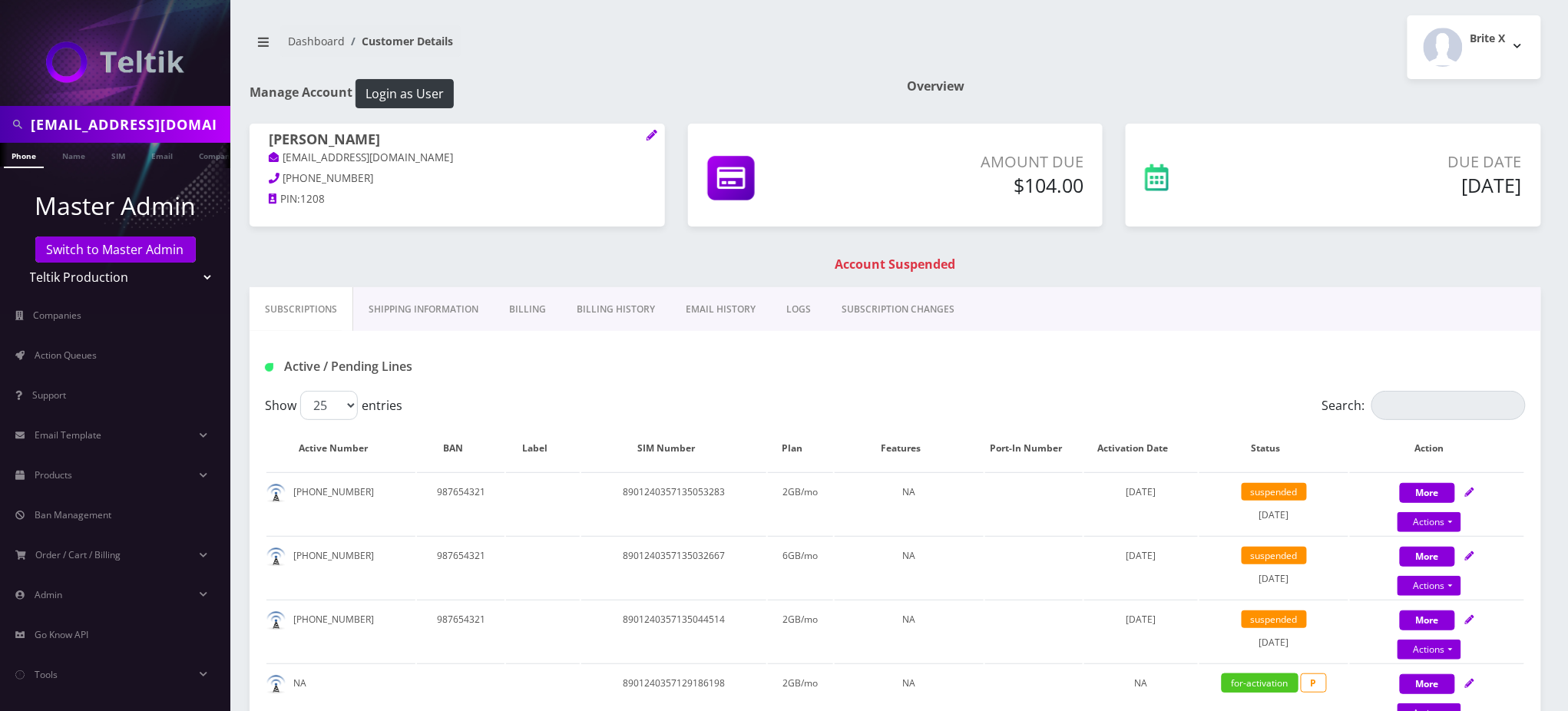
click at [652, 306] on link "Billing History" at bounding box center [616, 310] width 109 height 45
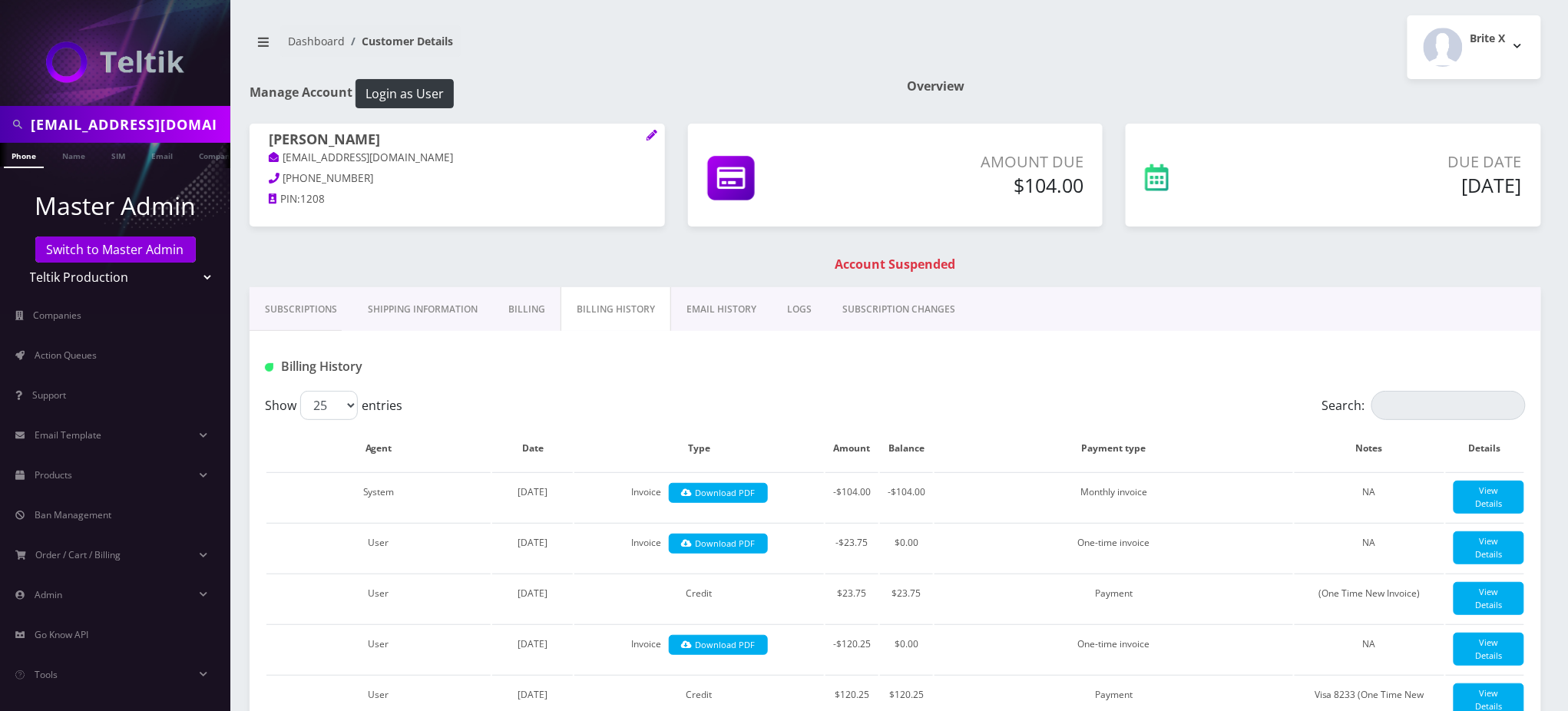
click at [671, 73] on div "Dashboard Customer Details Brite X Logout" at bounding box center [896, 47] width 1315 height 63
click at [775, 52] on nav "Dashboard Customer Details" at bounding box center [567, 47] width 635 height 44
click at [158, 156] on link "Email" at bounding box center [162, 156] width 37 height 26
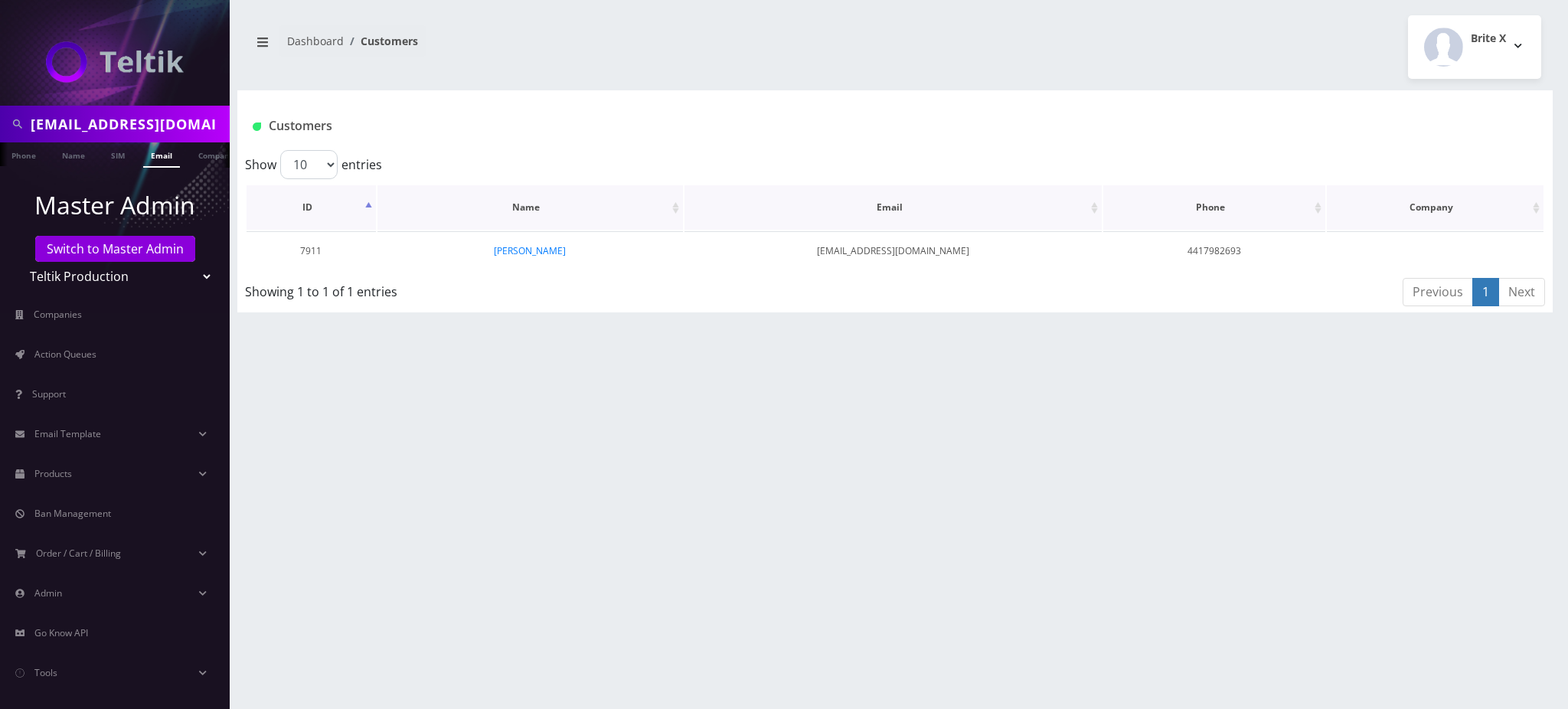
scroll to position [0, 7]
click at [535, 253] on link "[PERSON_NAME]" at bounding box center [530, 250] width 72 height 13
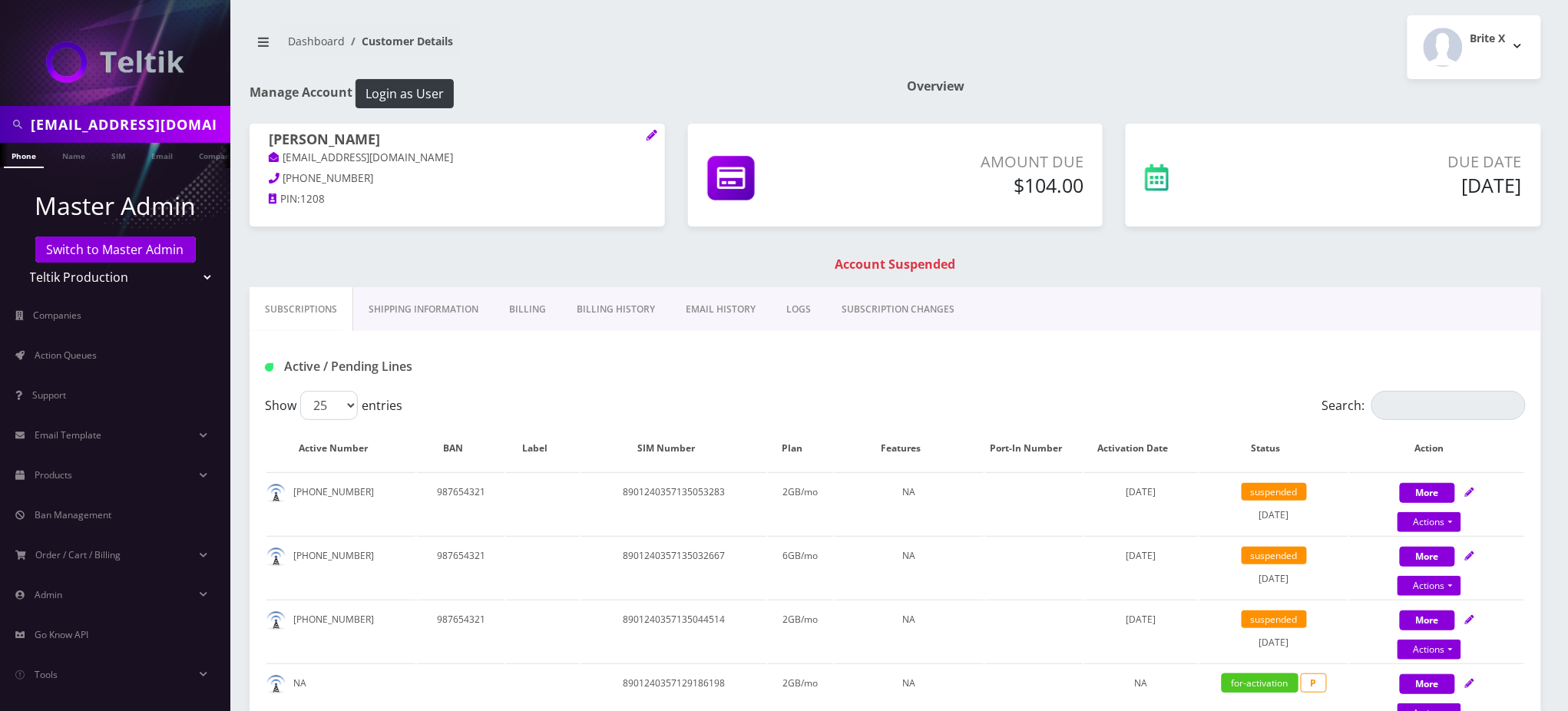
click at [618, 309] on link "Billing History" at bounding box center [616, 310] width 109 height 45
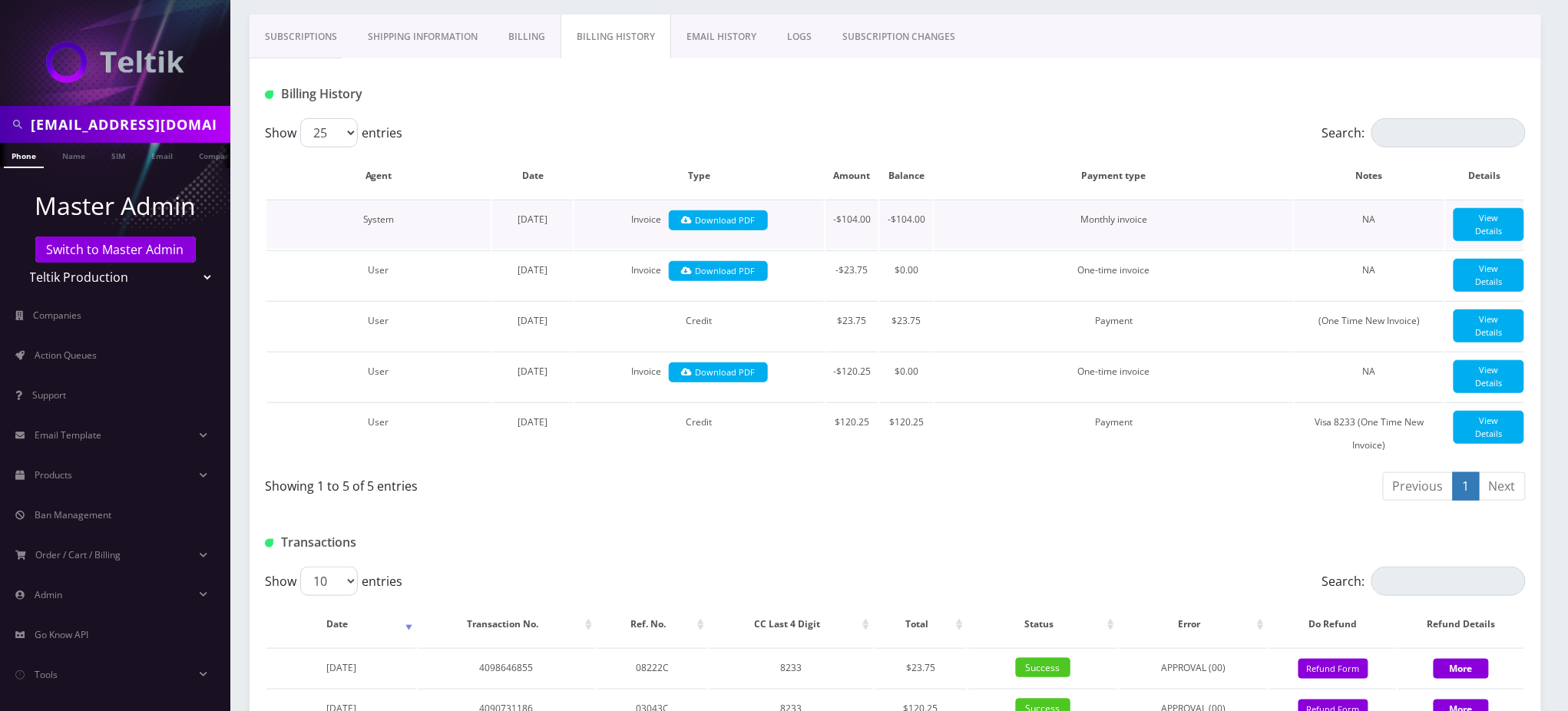
scroll to position [307, 0]
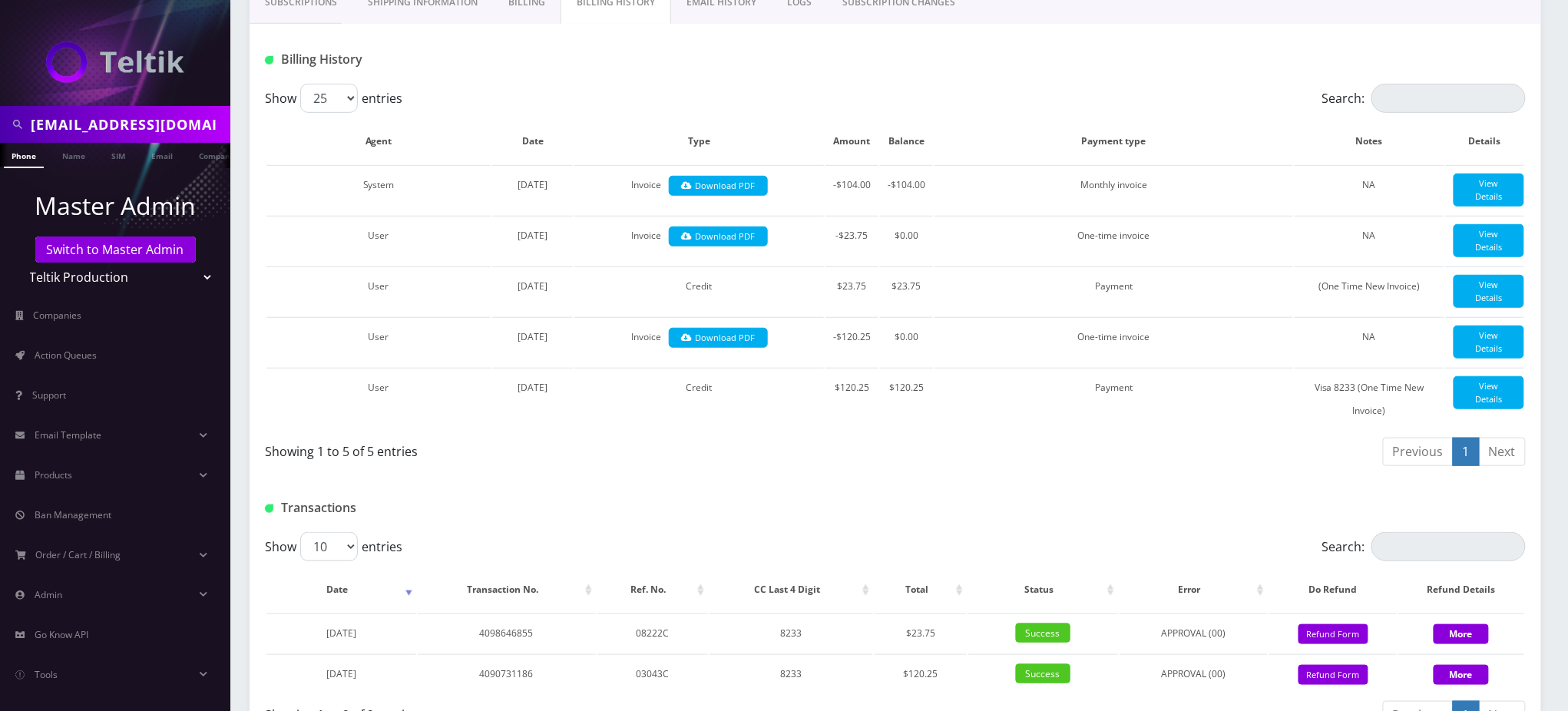
click at [653, 493] on div "Transactions" at bounding box center [896, 502] width 1292 height 60
click at [662, 492] on div "Transactions" at bounding box center [896, 502] width 1292 height 60
click at [754, 82] on div "Billing History Show 25 50 100 250 500 entries Search: Agent Date Type Amount B…" at bounding box center [896, 248] width 1292 height 449
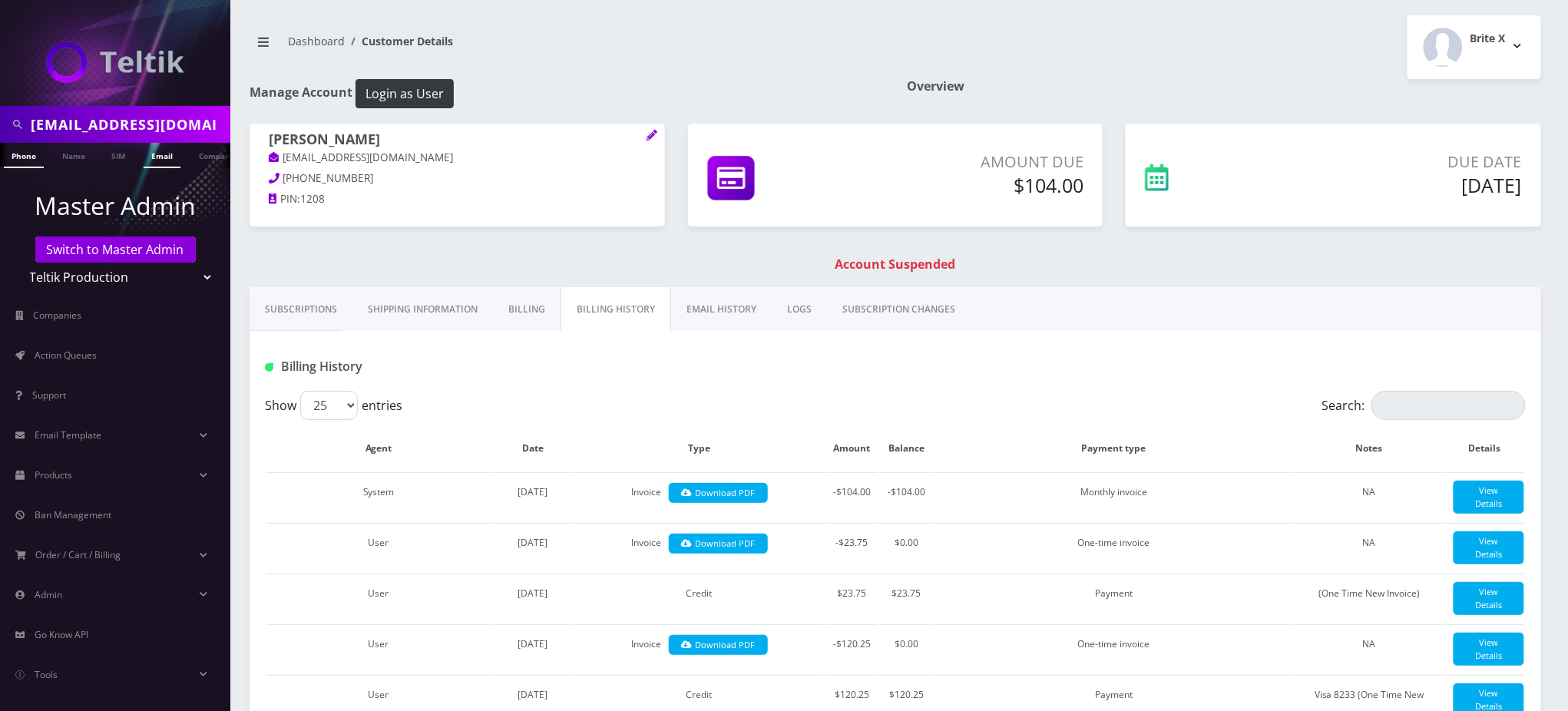
click at [160, 148] on link "Email" at bounding box center [162, 156] width 37 height 26
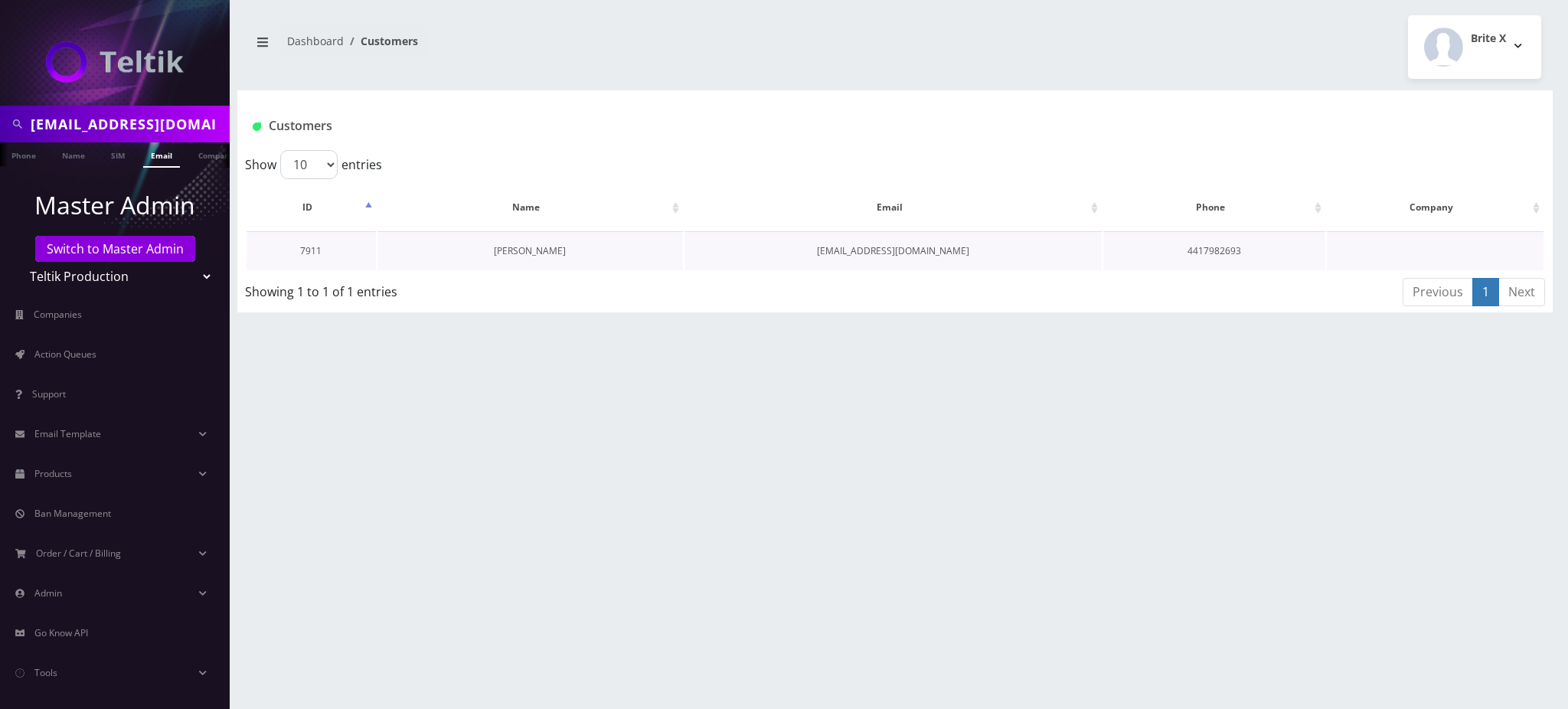
click at [525, 244] on link "[PERSON_NAME]" at bounding box center [530, 250] width 72 height 13
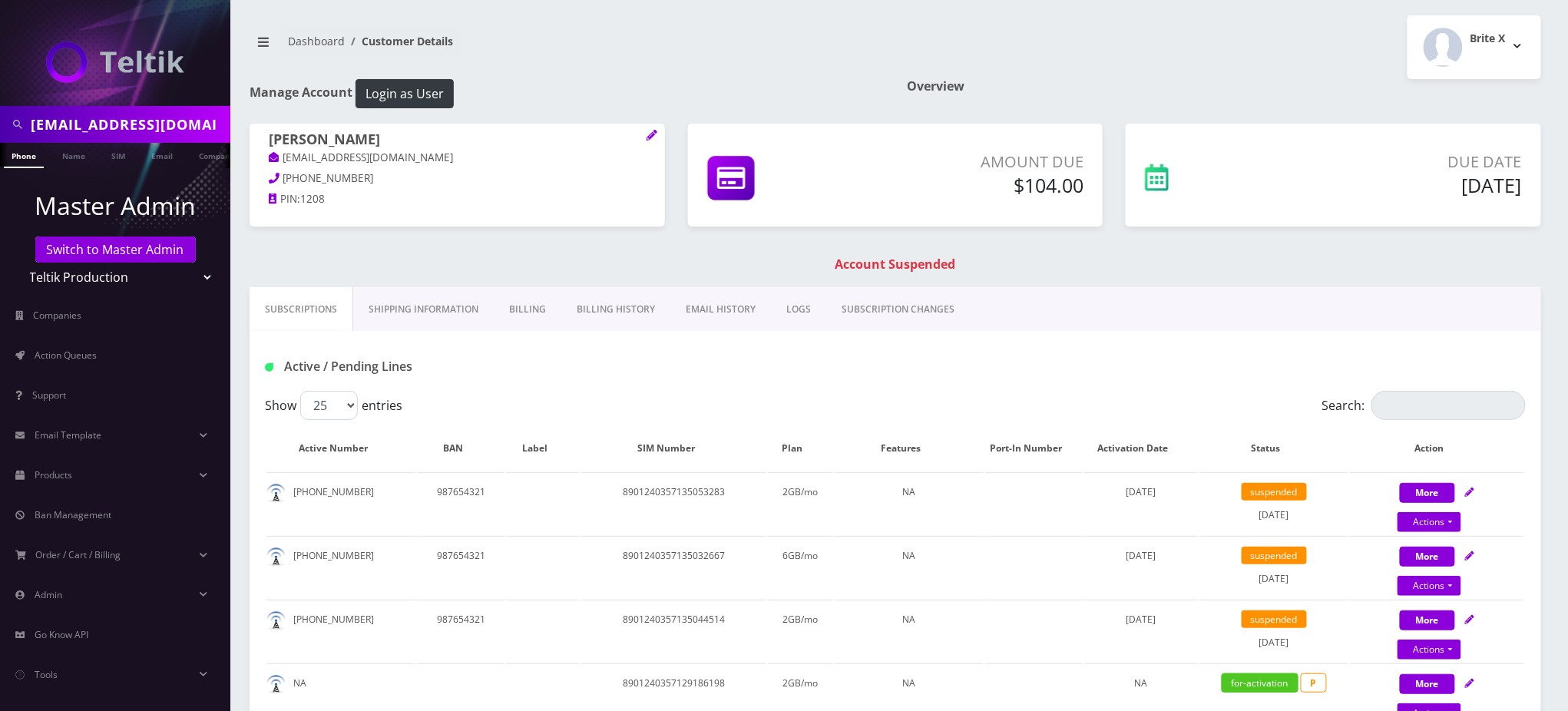
click at [706, 307] on link "EMAIL HISTORY" at bounding box center [721, 310] width 100 height 45
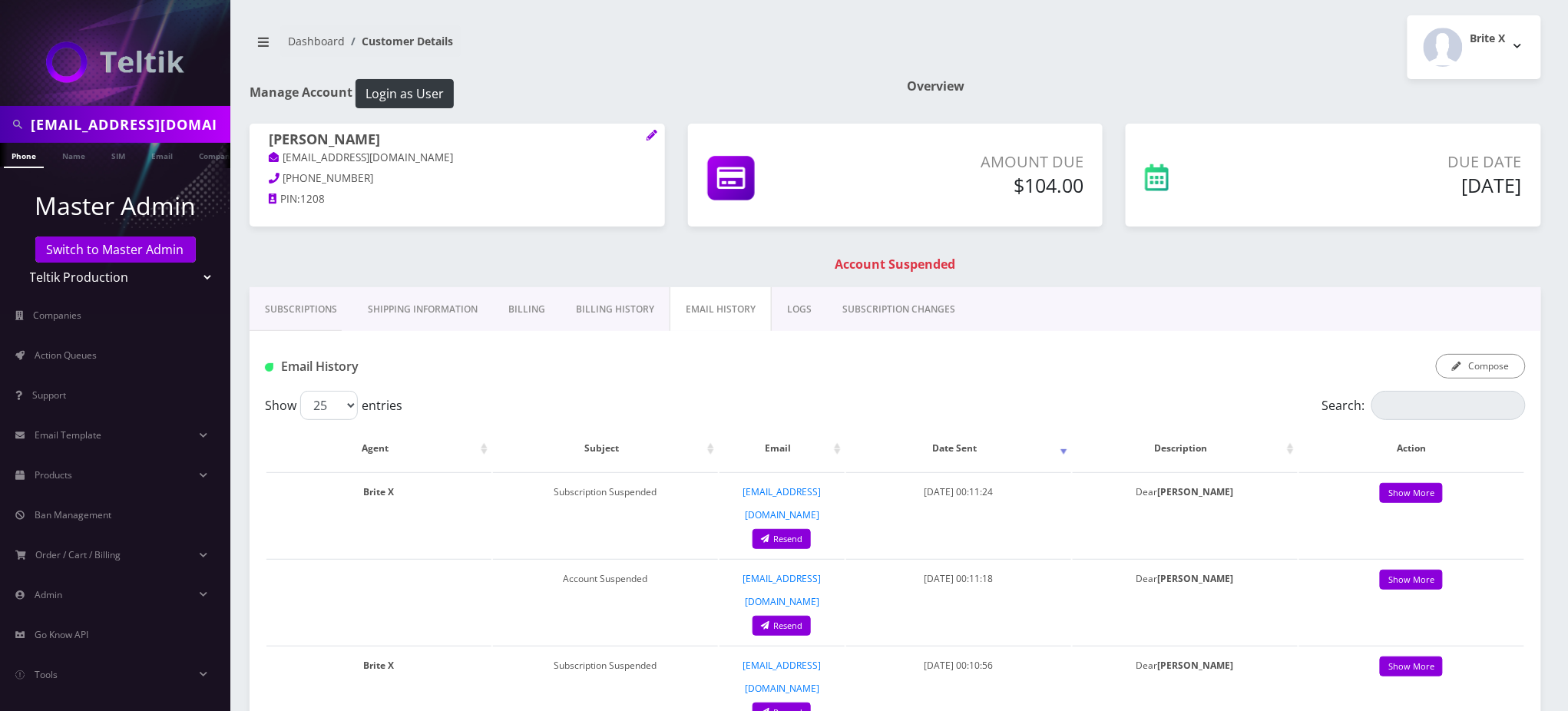
click at [608, 309] on link "Billing History" at bounding box center [615, 310] width 109 height 45
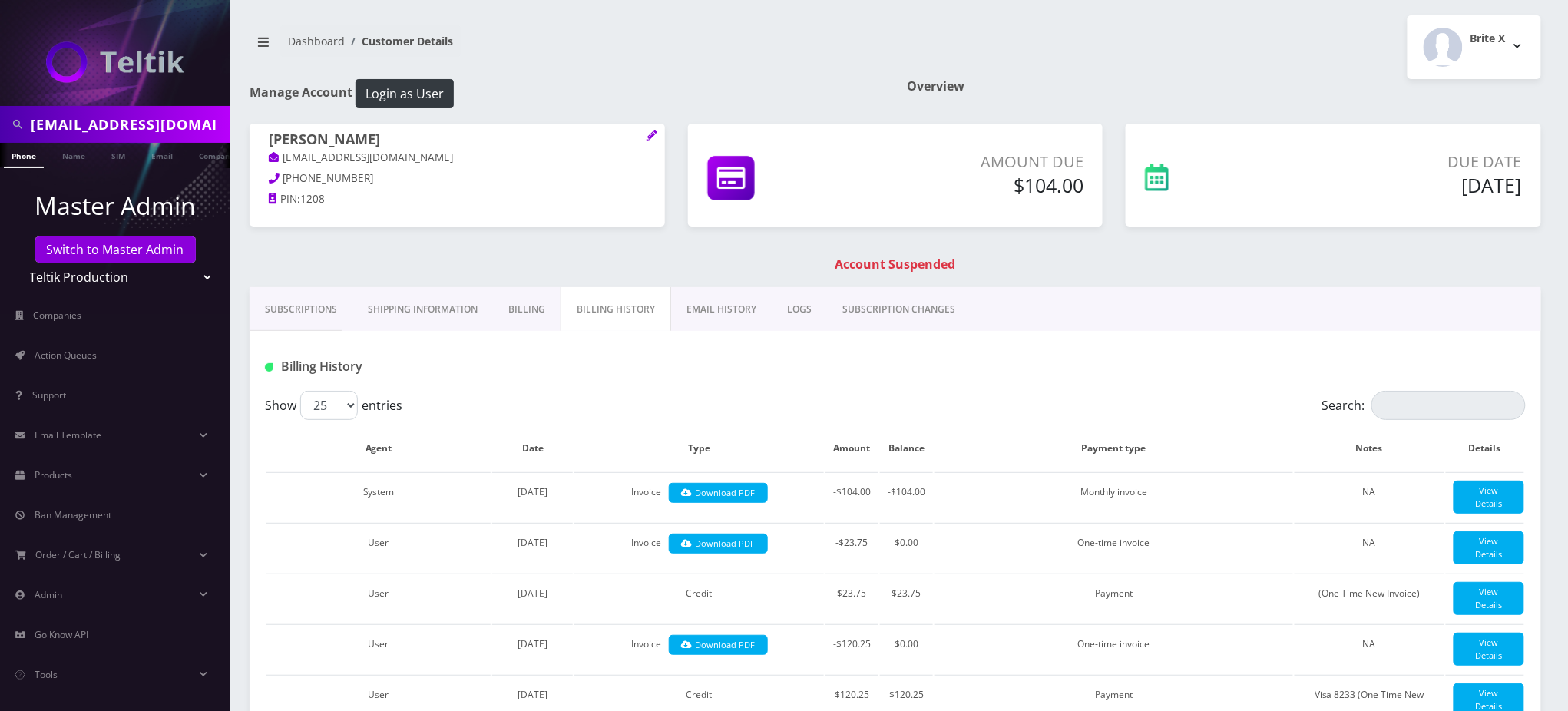
click at [496, 314] on link "Billing" at bounding box center [526, 310] width 67 height 45
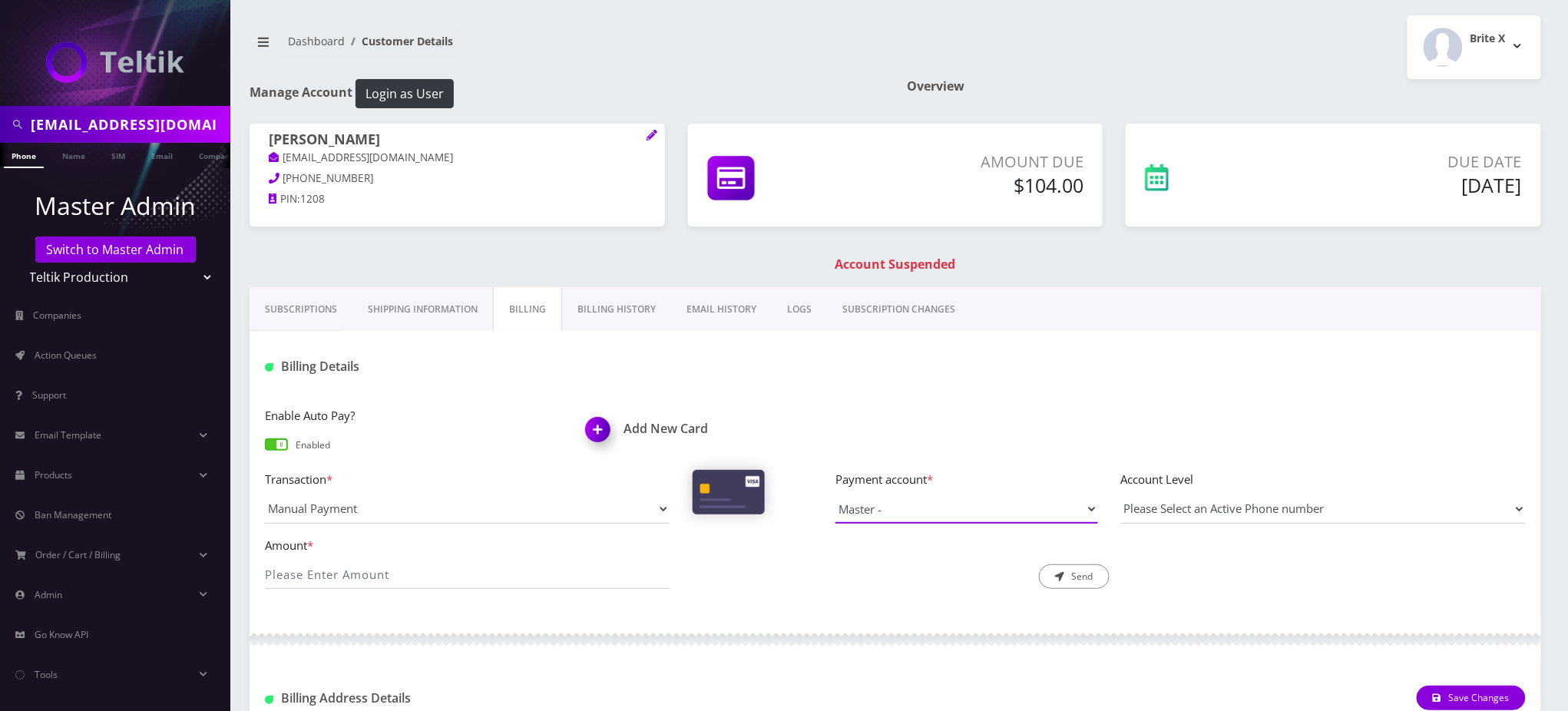
click at [901, 510] on select "Master -" at bounding box center [966, 509] width 262 height 29
click at [835, 494] on select "Master -" at bounding box center [966, 509] width 262 height 29
click at [388, 571] on input "Amount *" at bounding box center [467, 575] width 404 height 29
type input "104"
click at [793, 565] on div "Description * Send" at bounding box center [895, 563] width 428 height 54
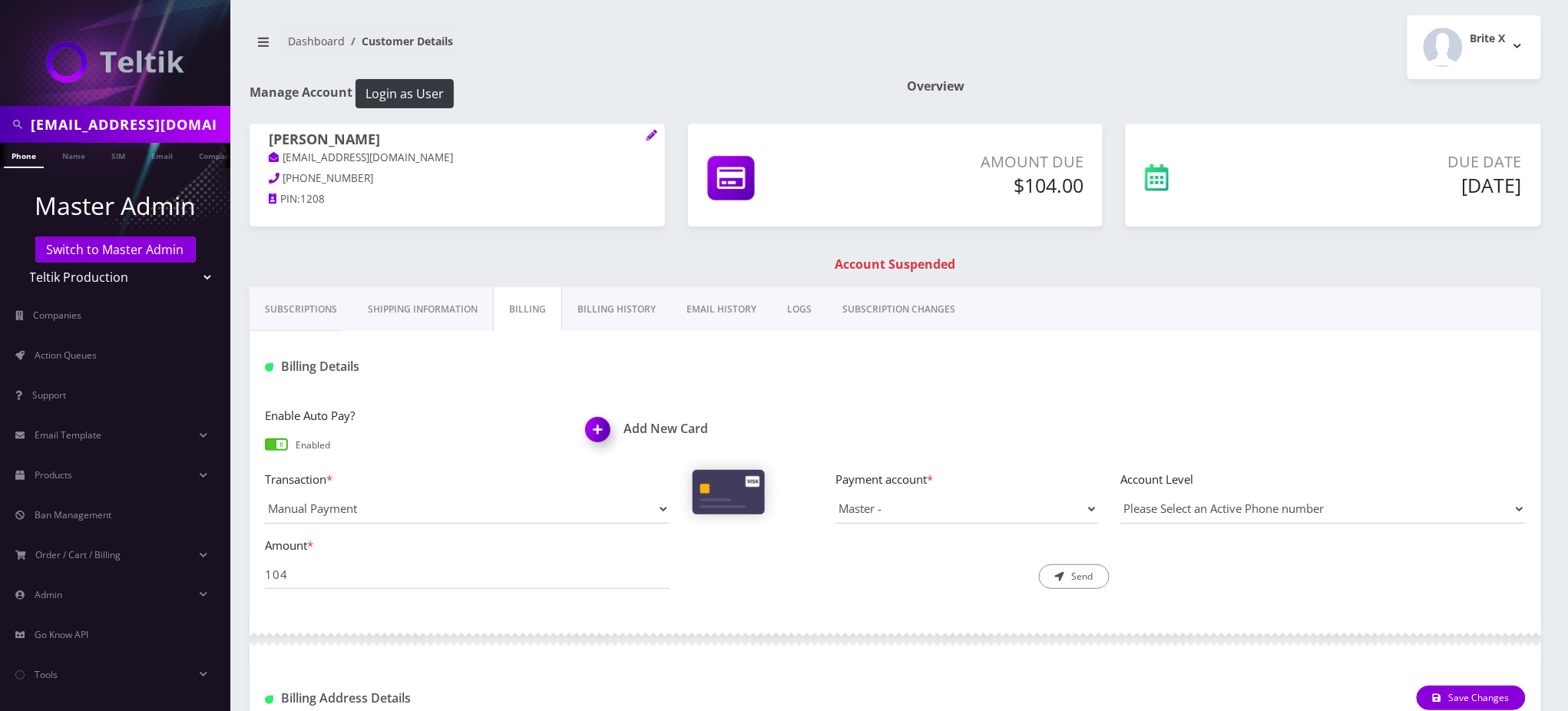
drag, startPoint x: 407, startPoint y: 140, endPoint x: 266, endPoint y: 152, distance: 141.5
click at [266, 152] on div "rochel Shvarzbord rcshvartzbord@gmail.com 441-798-2693 PIN: 1208" at bounding box center [457, 172] width 416 height 96
drag, startPoint x: 274, startPoint y: 136, endPoint x: 398, endPoint y: 134, distance: 124.0
click at [398, 134] on div "rochel Shvarzbord rcshvartzbord@gmail.com 441-798-2693 PIN: 1208" at bounding box center [457, 172] width 416 height 96
copy h1 "[PERSON_NAME]"
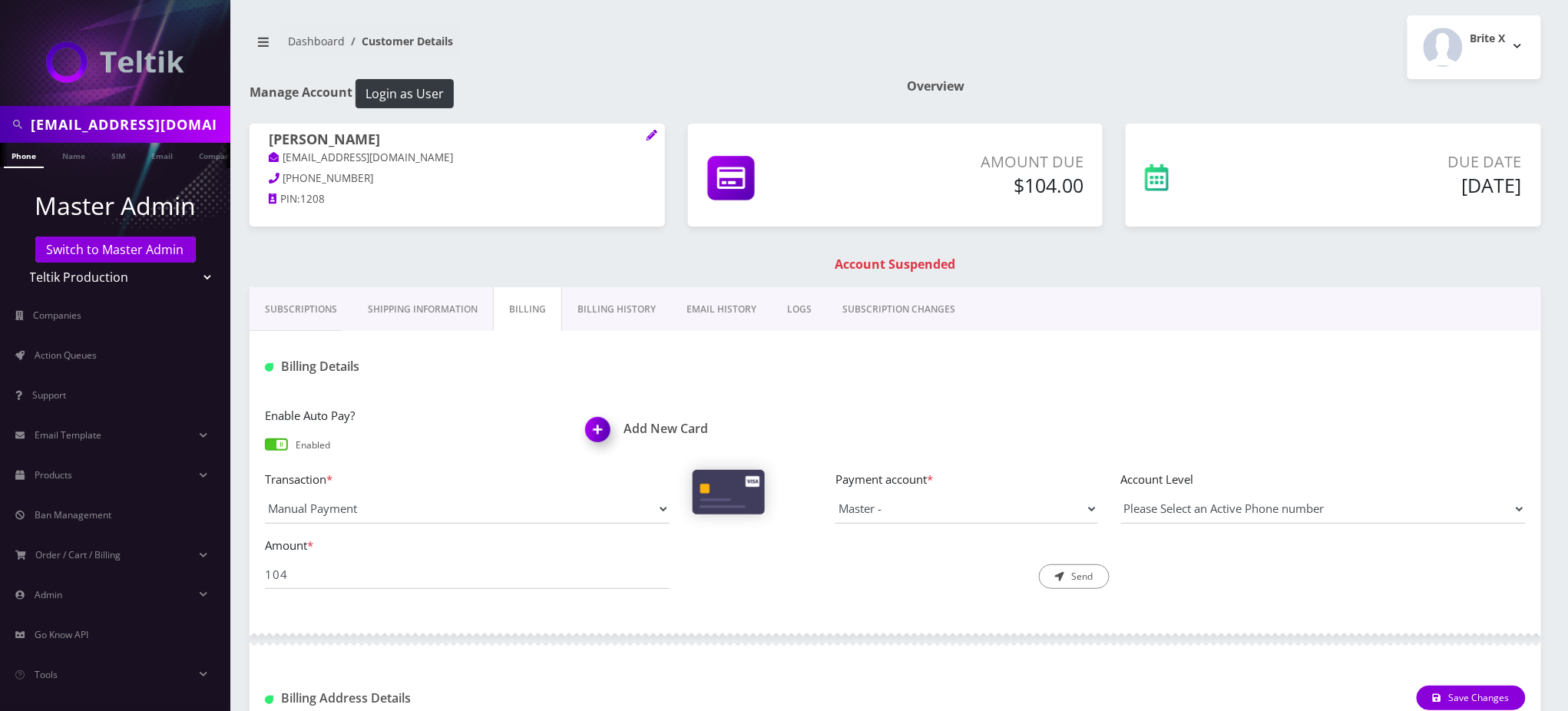
drag, startPoint x: 777, startPoint y: 33, endPoint x: 730, endPoint y: 10, distance: 52.3
click at [767, 30] on nav "Dashboard Customer Details" at bounding box center [567, 47] width 635 height 44
click at [865, 53] on nav "Dashboard Customer Details" at bounding box center [567, 47] width 635 height 44
click at [1083, 575] on button "Send" at bounding box center [1074, 576] width 71 height 25
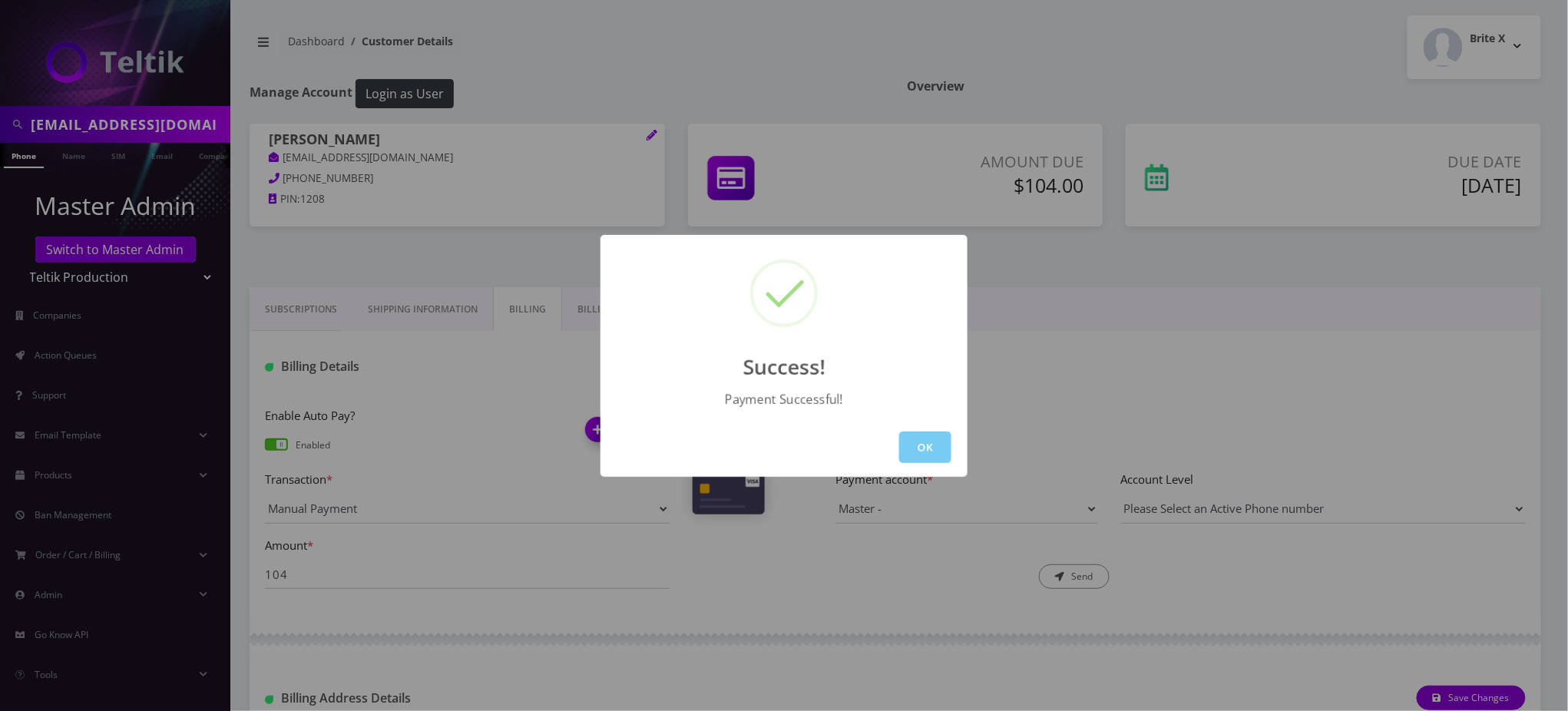
click at [930, 449] on button "OK" at bounding box center [925, 447] width 52 height 31
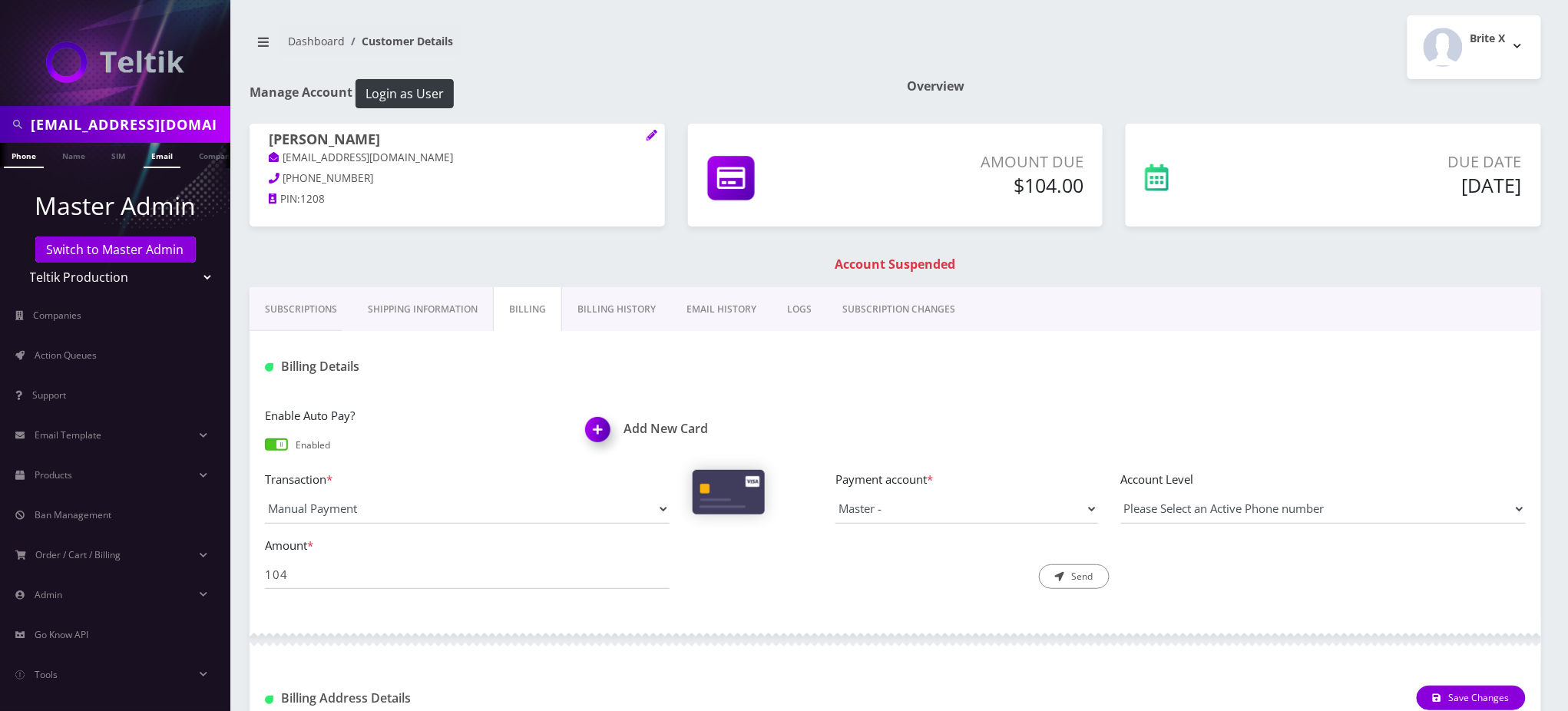
click at [163, 155] on link "Email" at bounding box center [162, 156] width 37 height 26
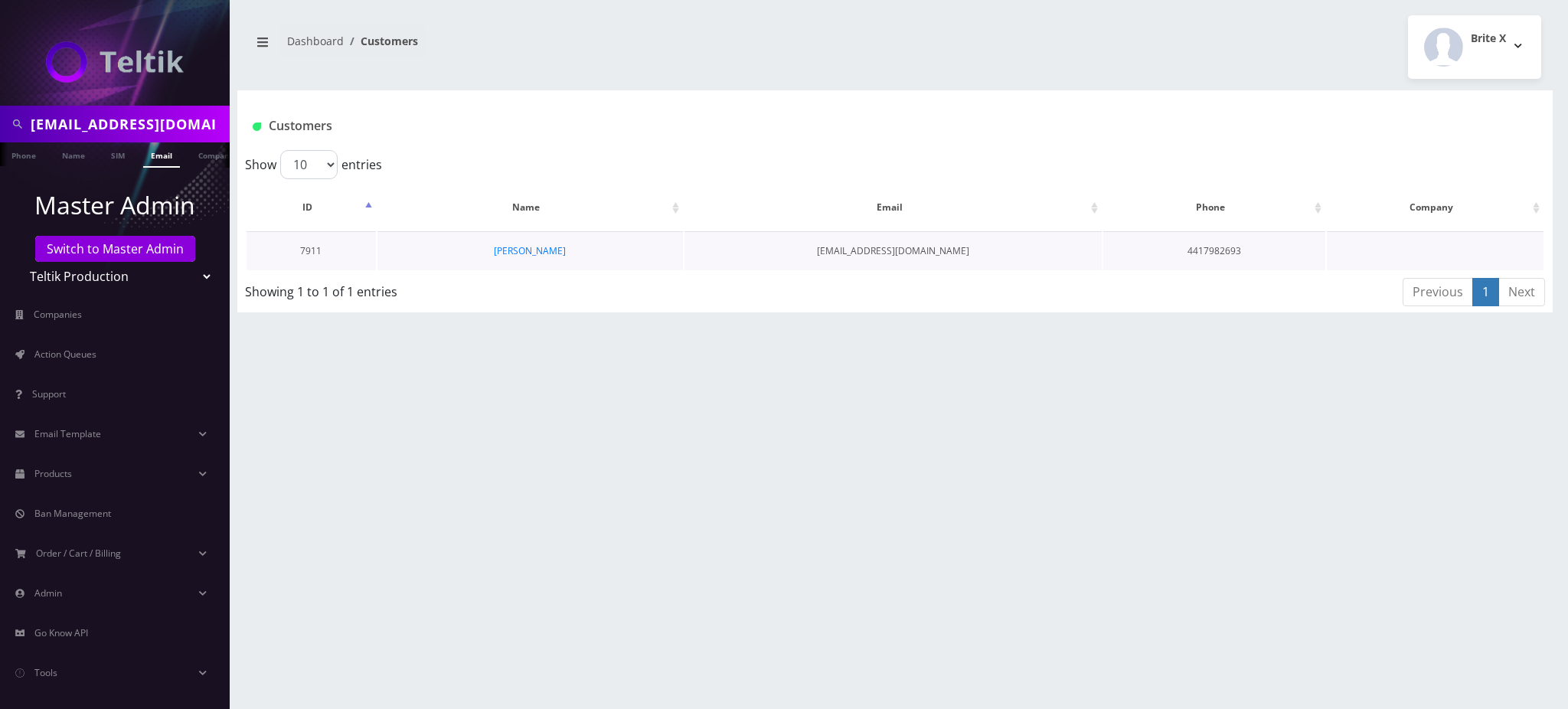
scroll to position [0, 7]
click at [560, 245] on link "[PERSON_NAME]" at bounding box center [530, 250] width 72 height 13
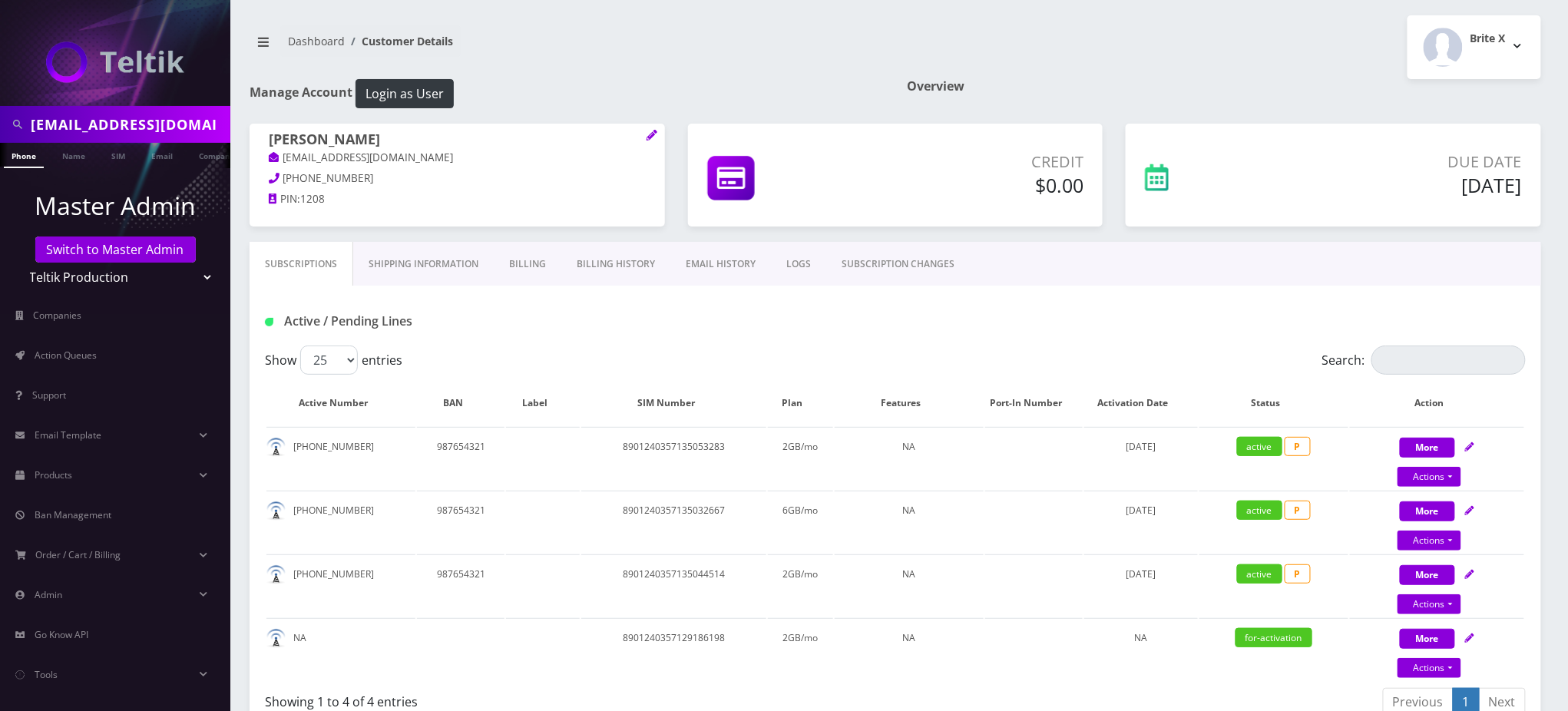
click at [432, 261] on link "Shipping Information" at bounding box center [423, 264] width 140 height 45
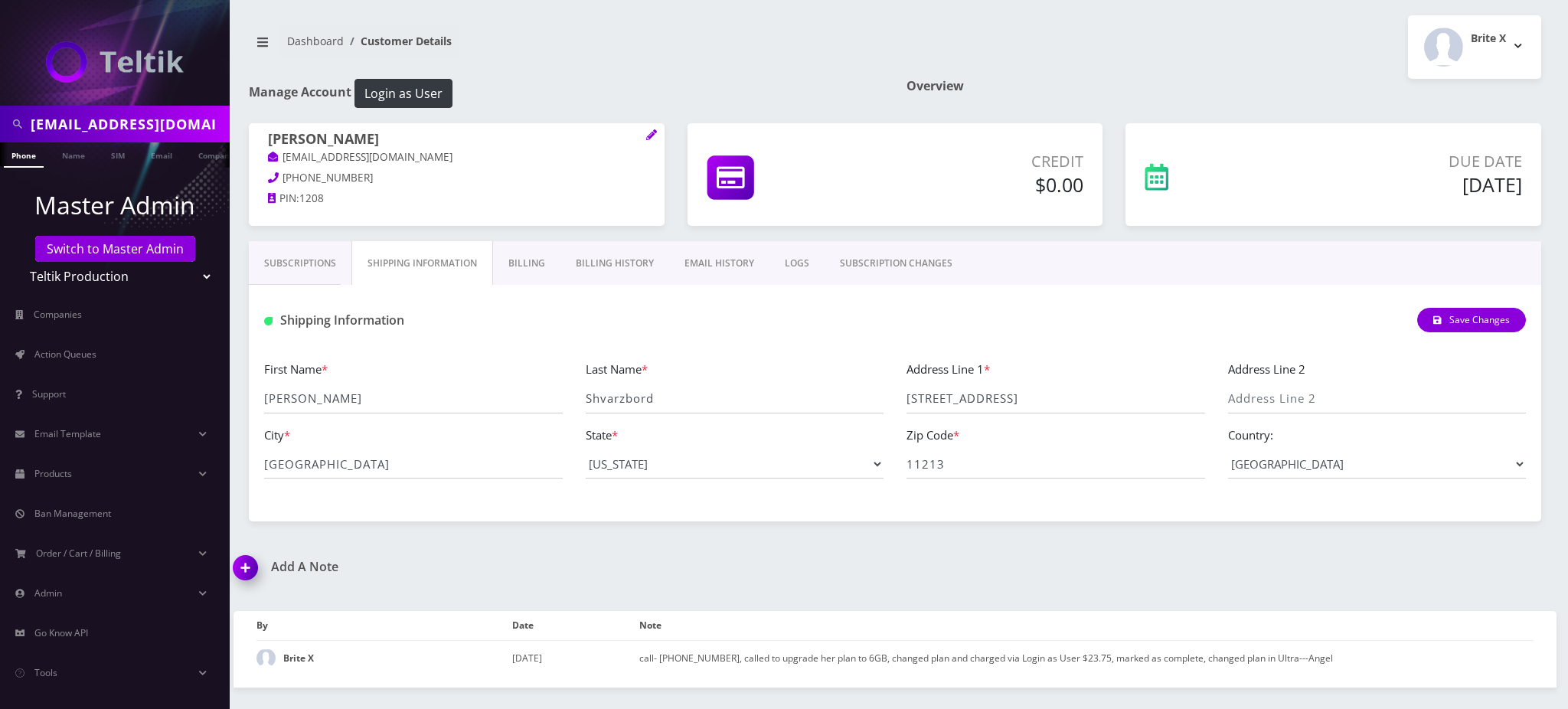
click at [296, 266] on link "Subscriptions" at bounding box center [300, 263] width 102 height 45
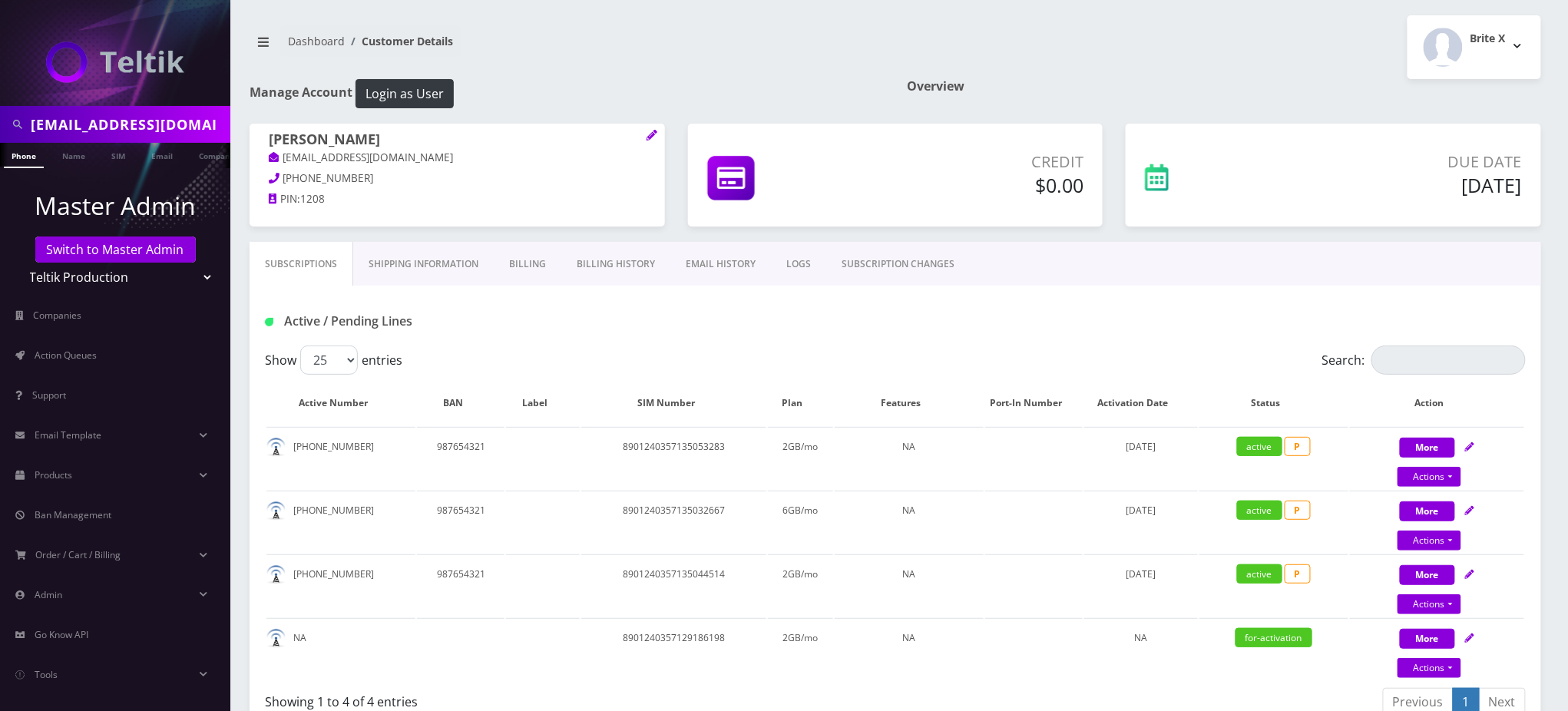
click at [634, 267] on link "Billing History" at bounding box center [616, 264] width 109 height 45
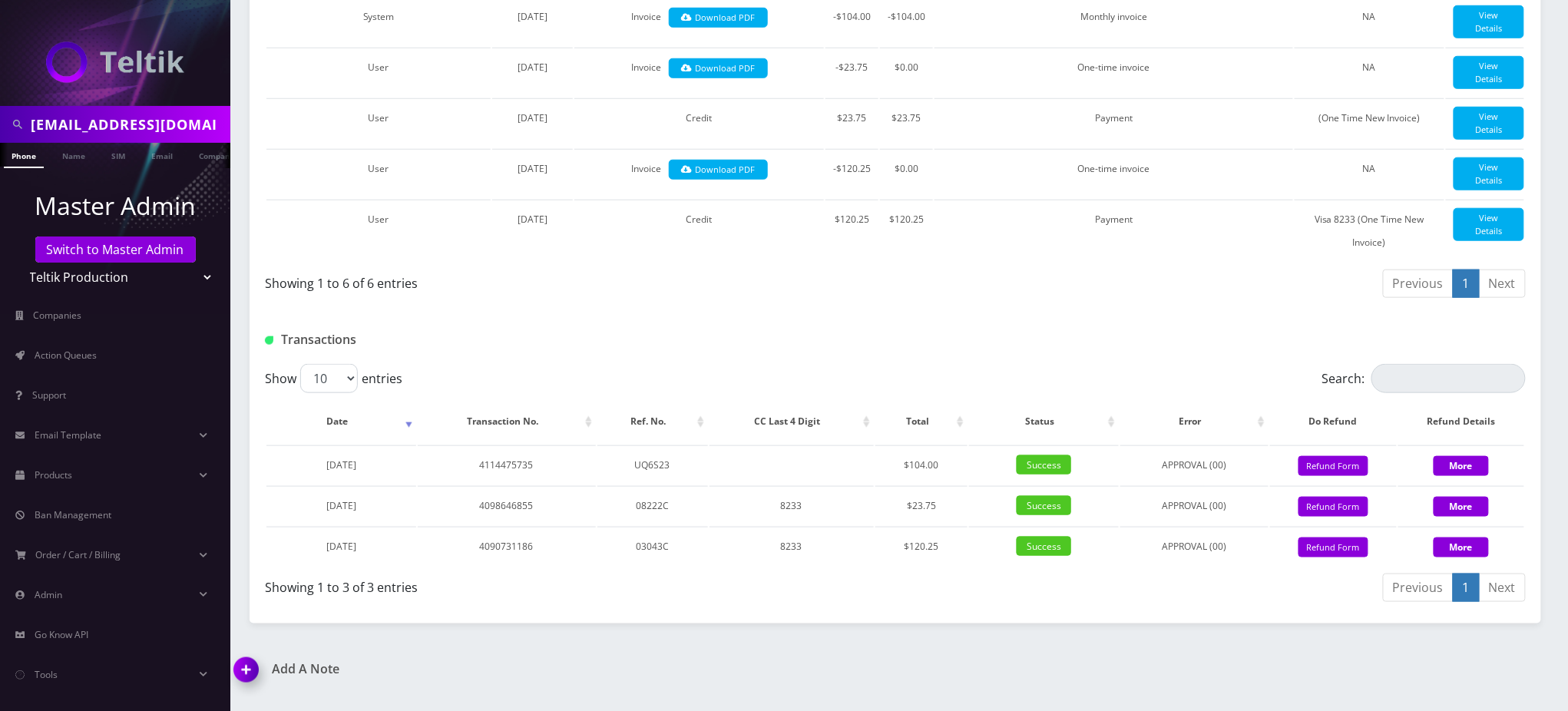
scroll to position [511, 0]
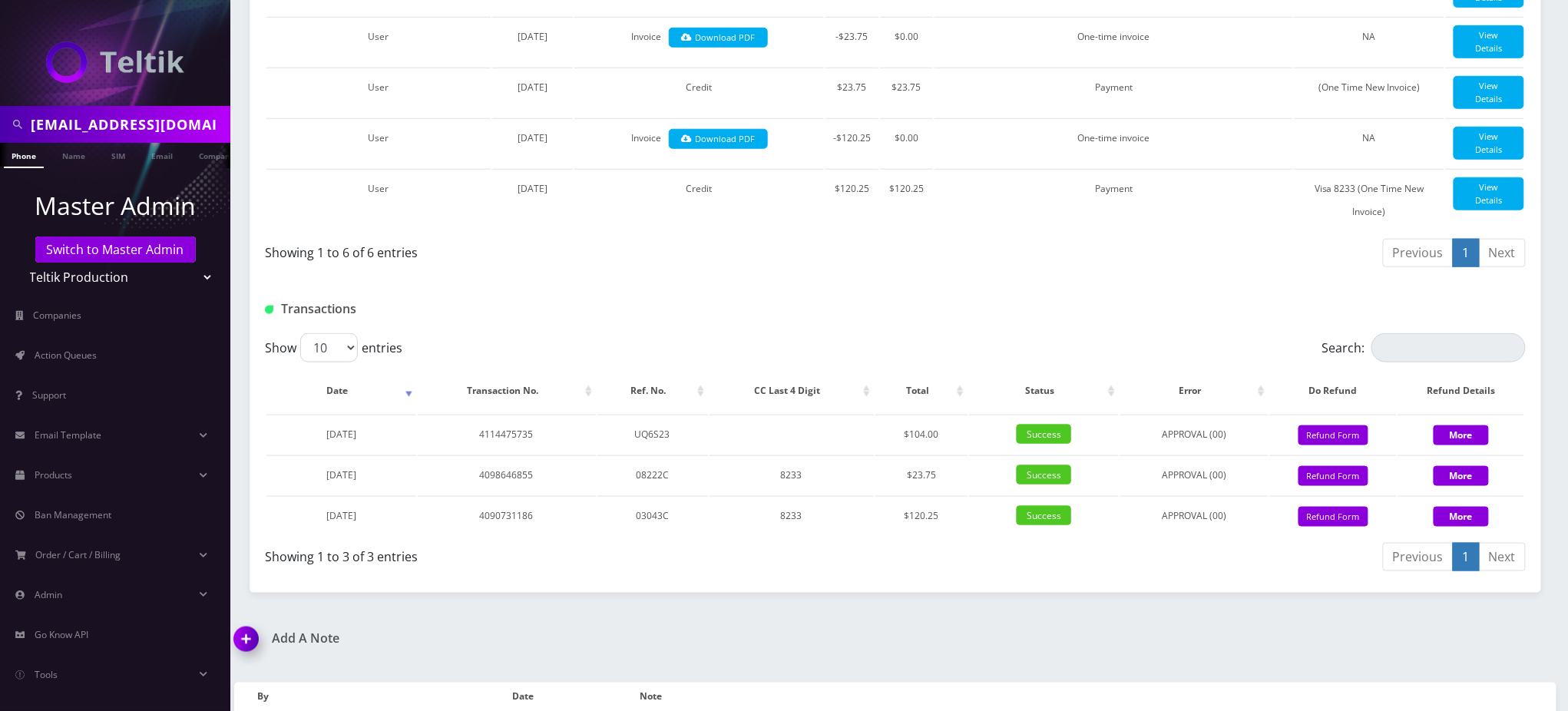
click at [912, 296] on div "Transactions" at bounding box center [896, 303] width 1292 height 60
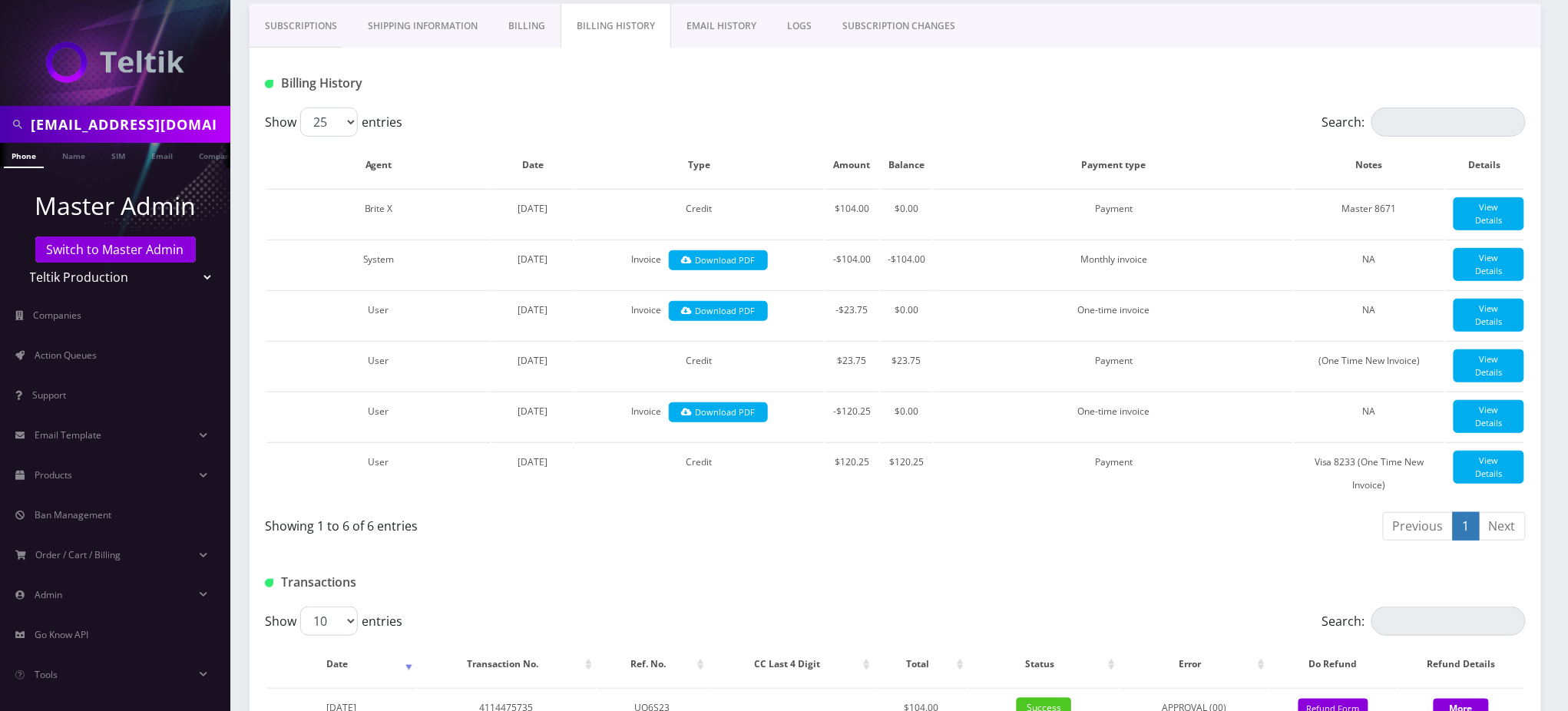
scroll to position [0, 0]
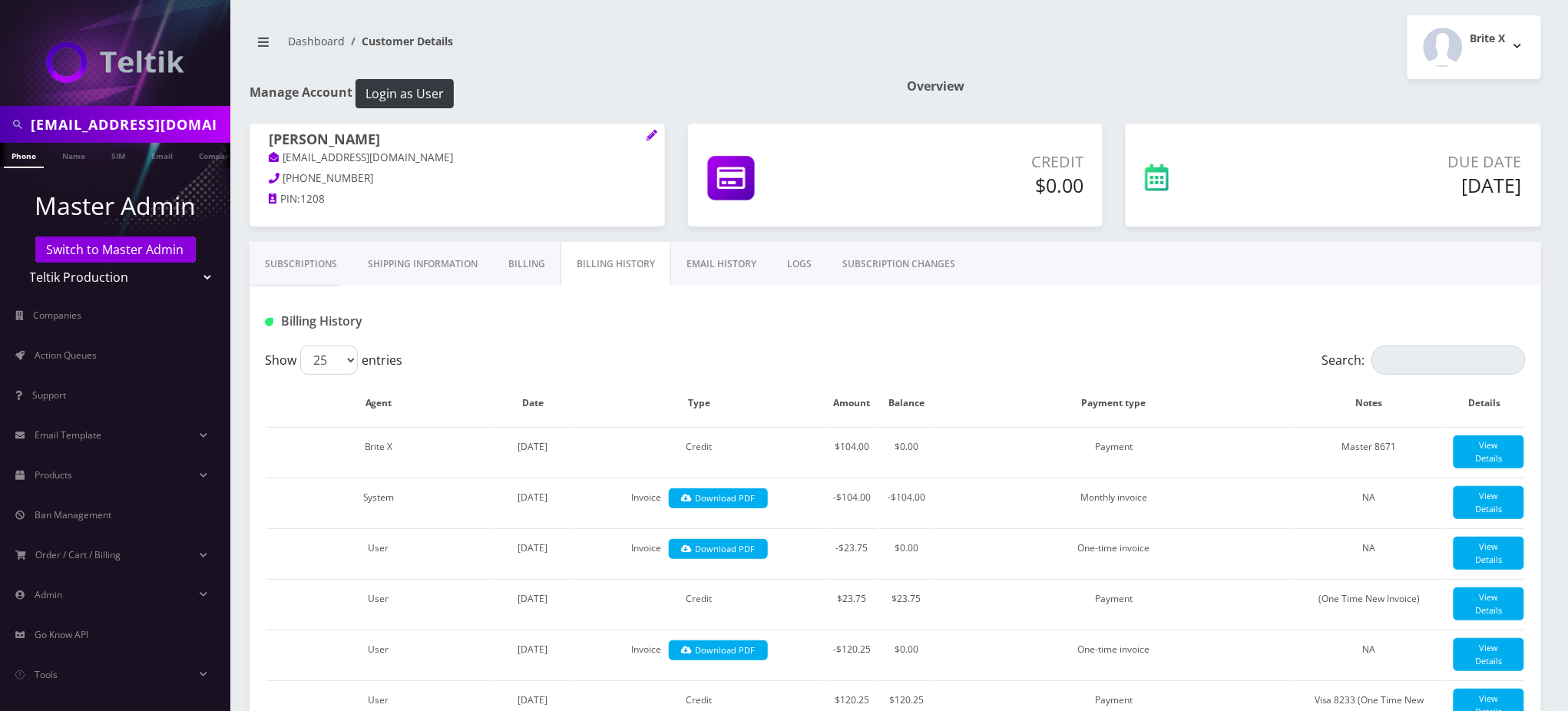
click at [332, 263] on link "Subscriptions" at bounding box center [301, 264] width 103 height 45
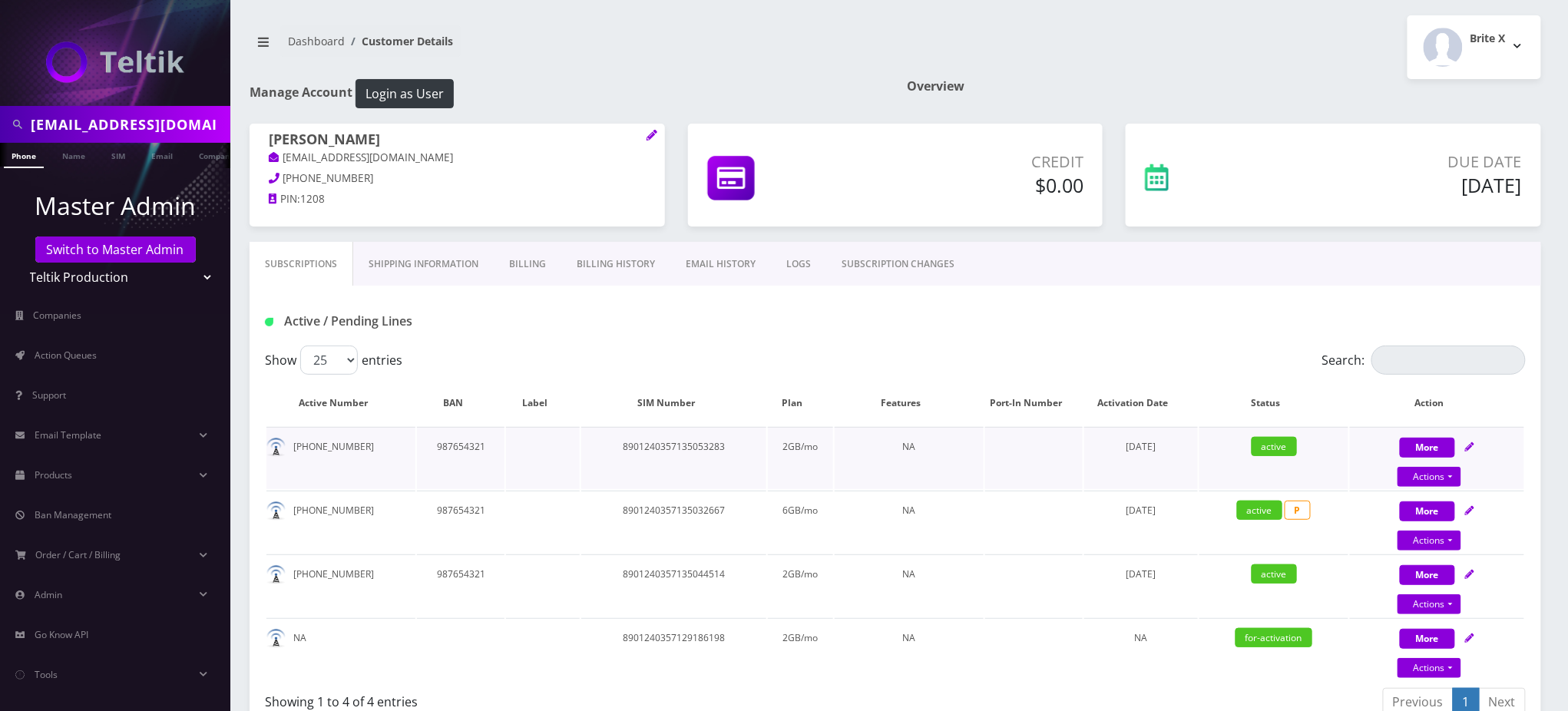
click at [690, 441] on td "8901240357135053283" at bounding box center [674, 458] width 185 height 63
copy td "8901240357135053283"
click at [680, 511] on td "8901240357135032667" at bounding box center [674, 522] width 185 height 63
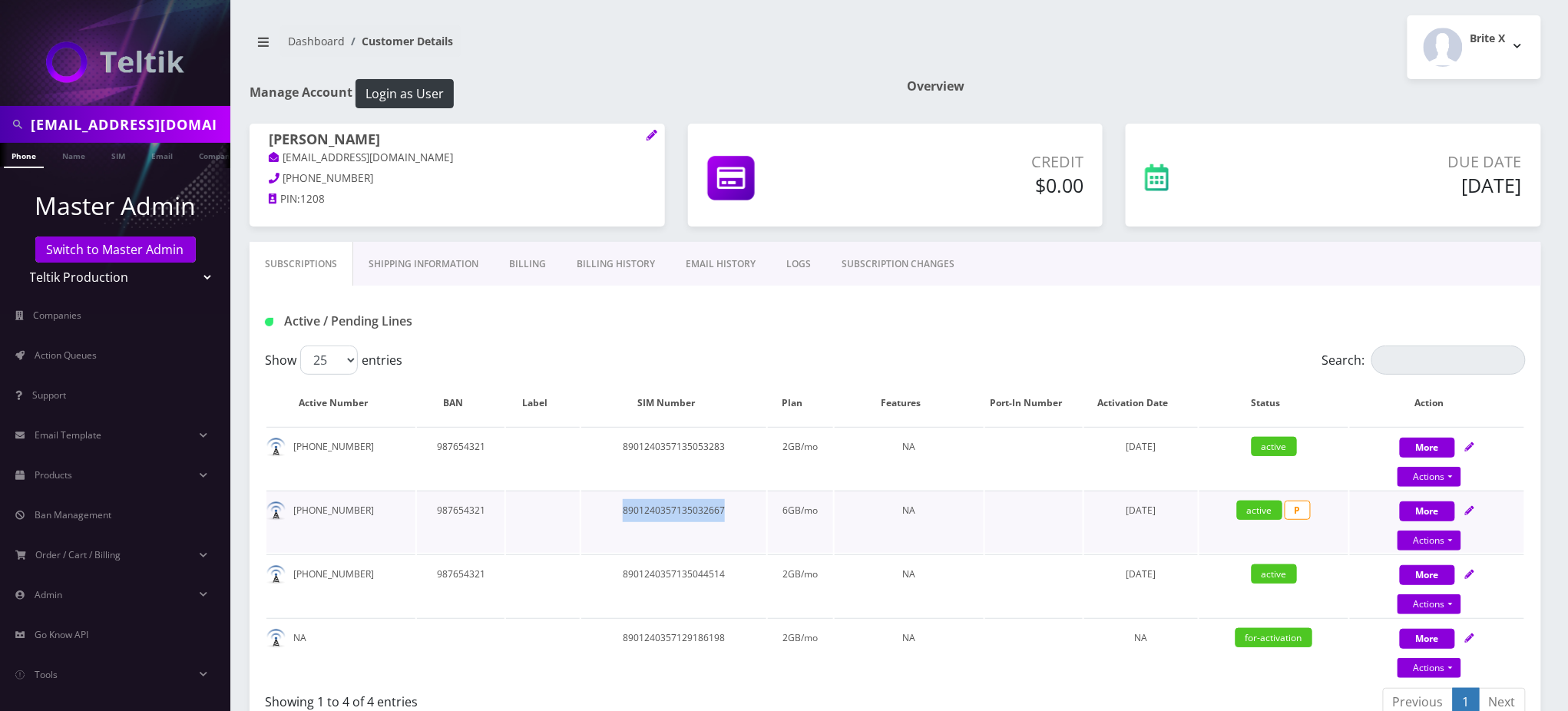
copy td "8901240357135032667"
click at [674, 566] on td "8901240357135044514" at bounding box center [674, 586] width 185 height 63
click at [676, 566] on td "8901240357135044514" at bounding box center [674, 586] width 185 height 63
copy td "8901240357135044514"
